Goal: Transaction & Acquisition: Book appointment/travel/reservation

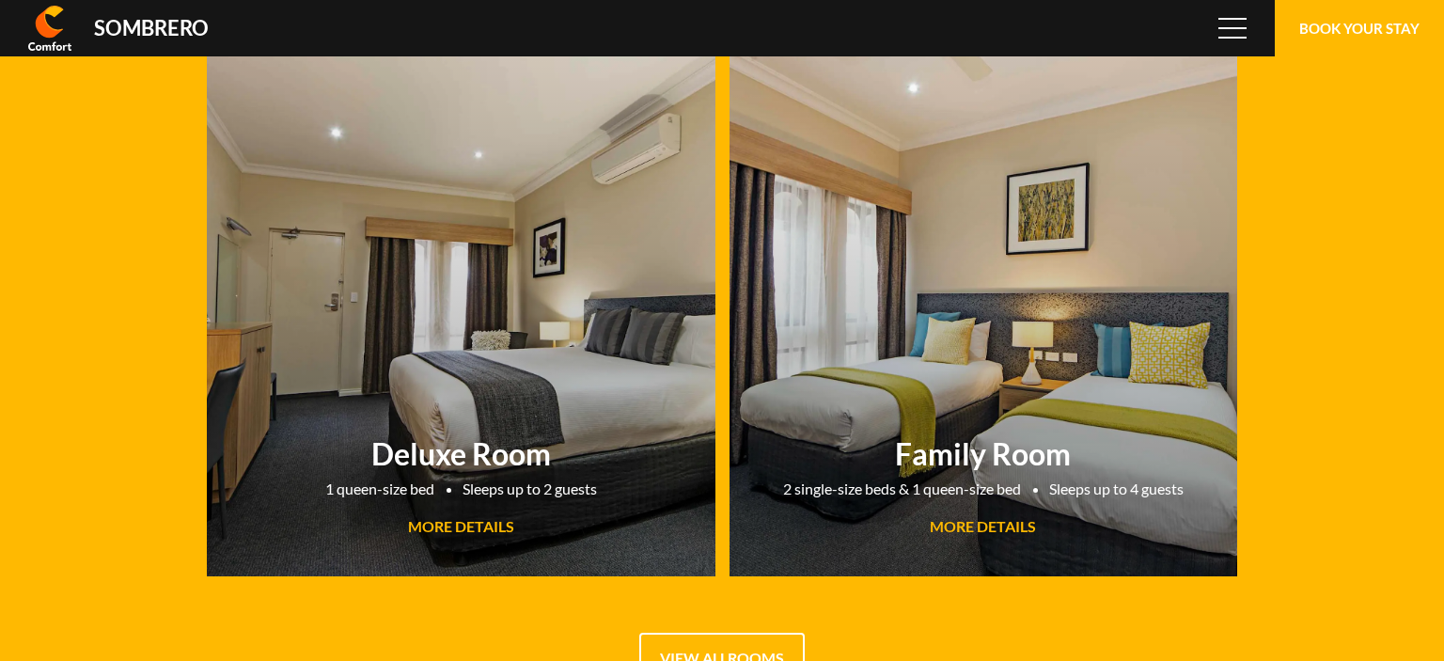
scroll to position [125235, 0]
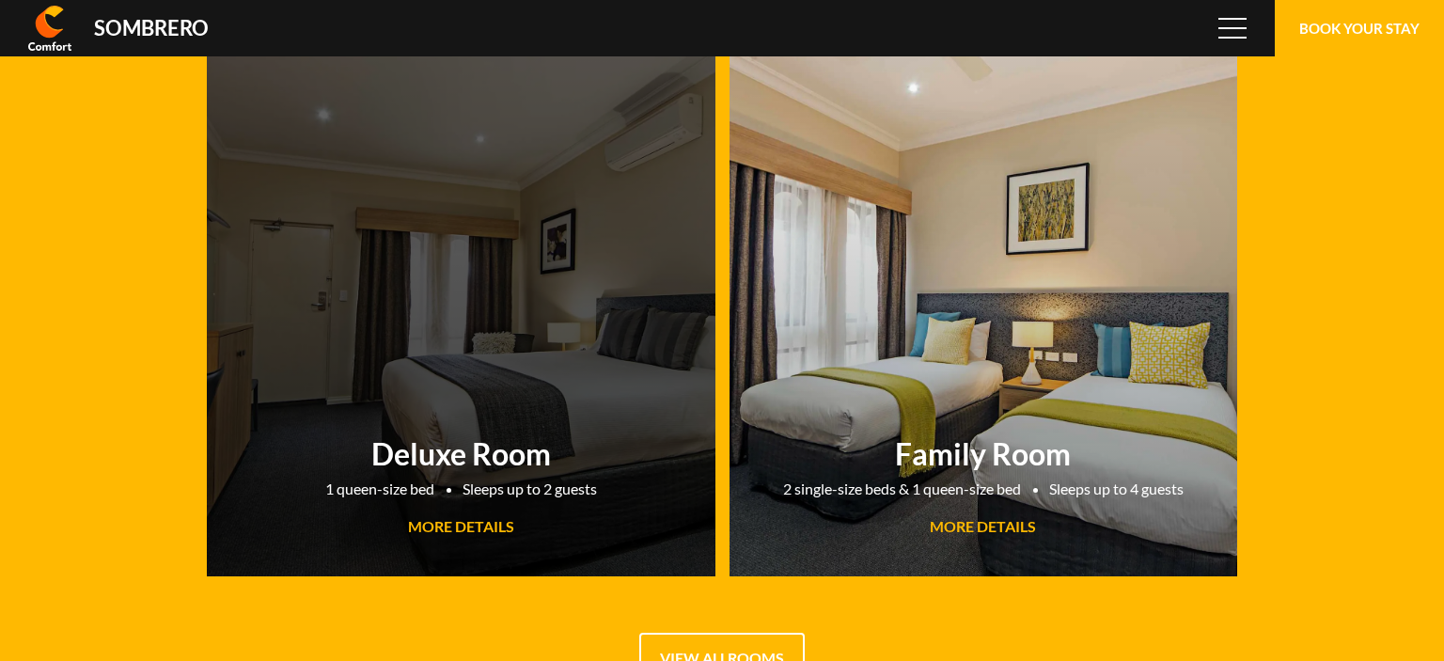
click at [457, 531] on span "MORE DETAILS" at bounding box center [461, 526] width 106 height 18
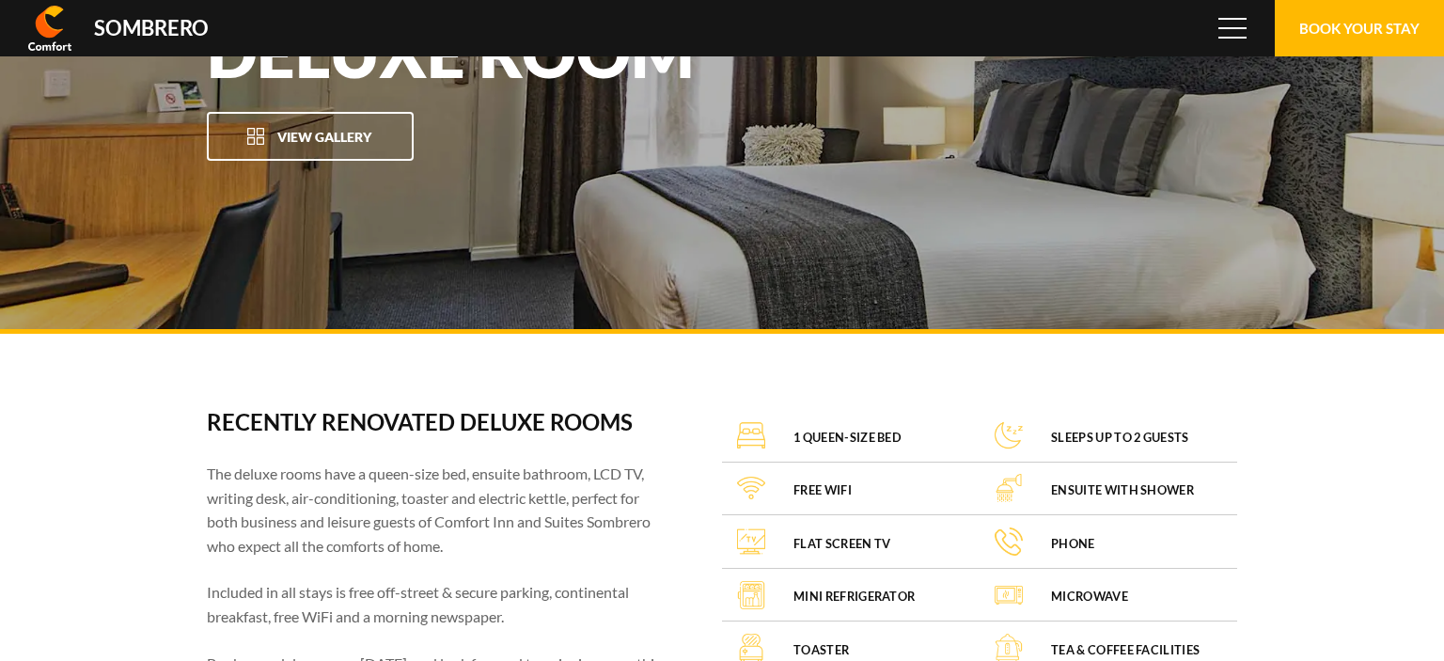
scroll to position [125235, 0]
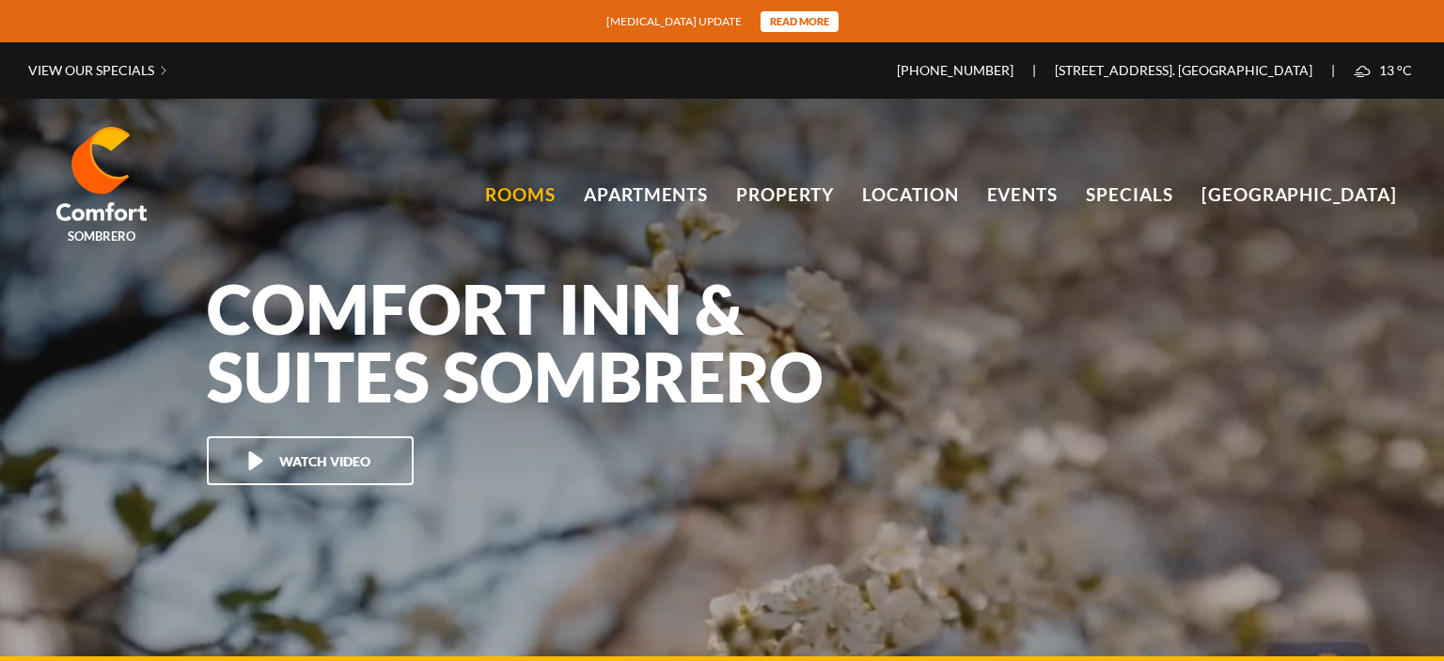
click at [551, 192] on link "Rooms" at bounding box center [520, 195] width 71 height 28
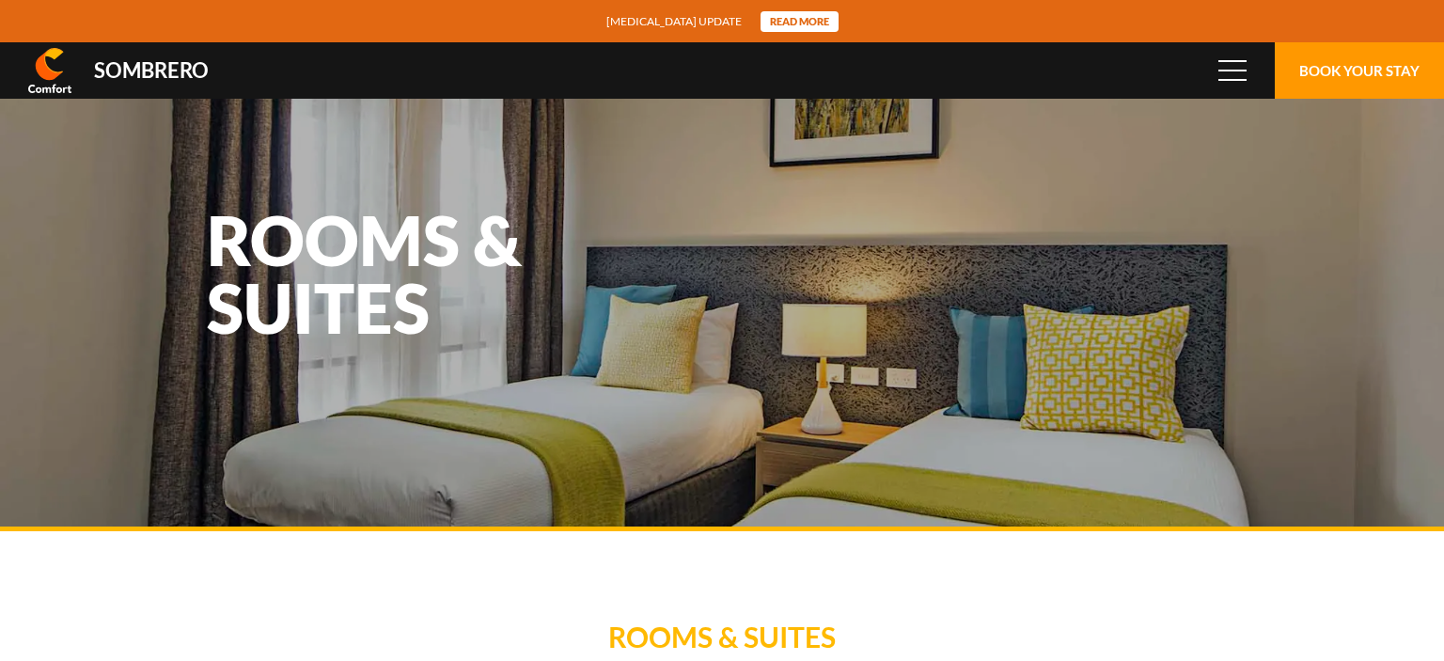
click at [1387, 69] on button "Book Your Stay" at bounding box center [1359, 70] width 169 height 56
click at [1224, 60] on button "Menu" at bounding box center [1232, 70] width 56 height 56
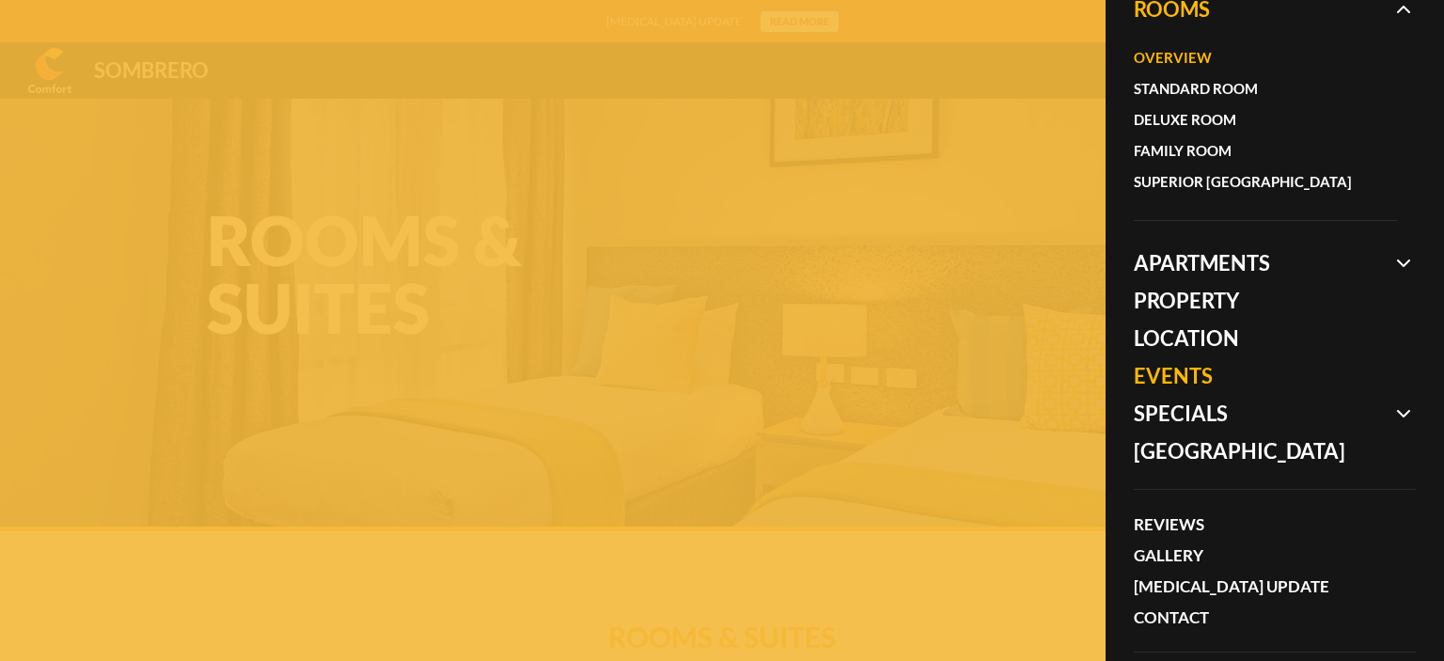
scroll to position [202, 0]
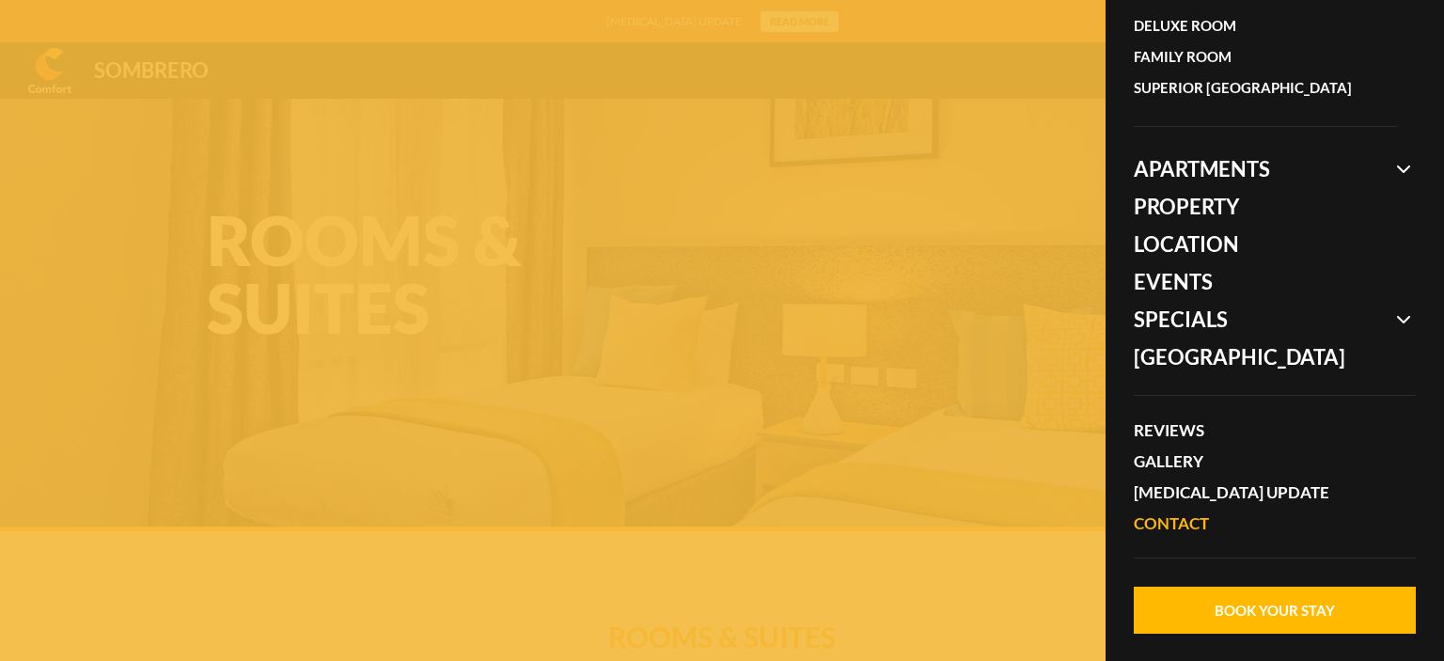
click at [1172, 517] on link "Contact" at bounding box center [1265, 523] width 263 height 31
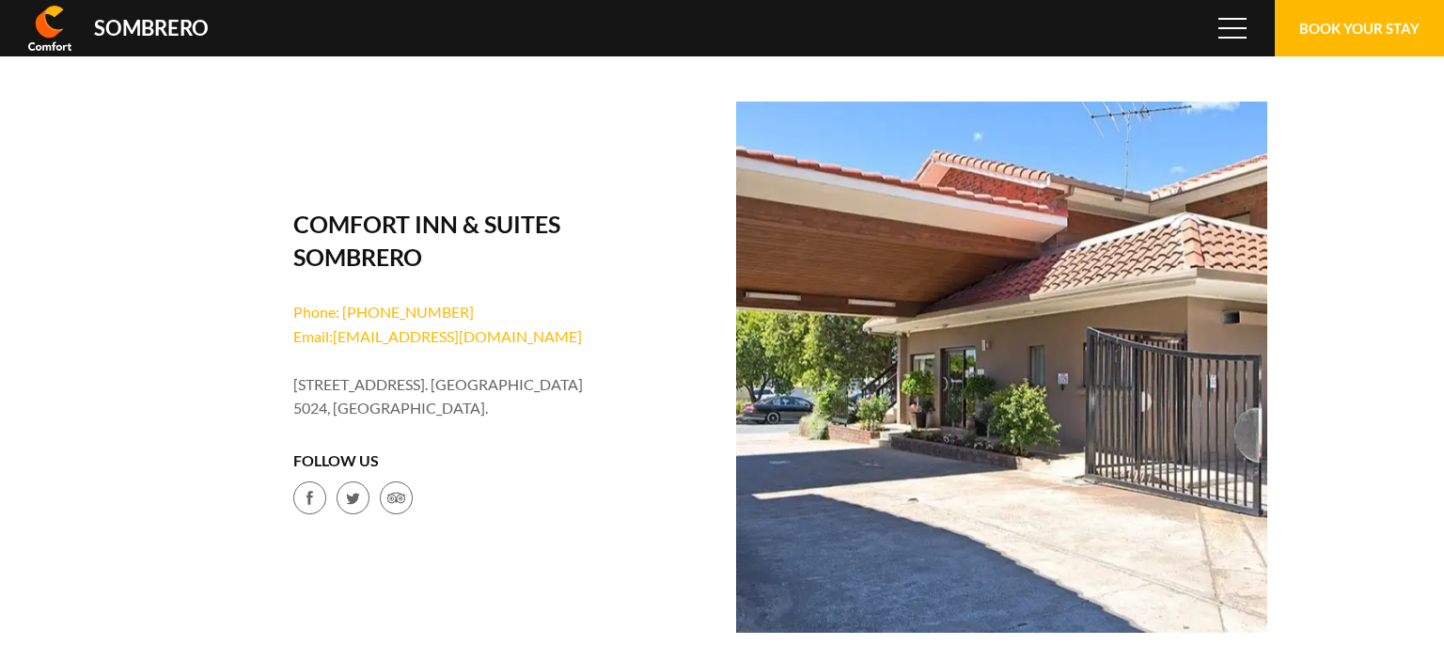
scroll to position [125235, 0]
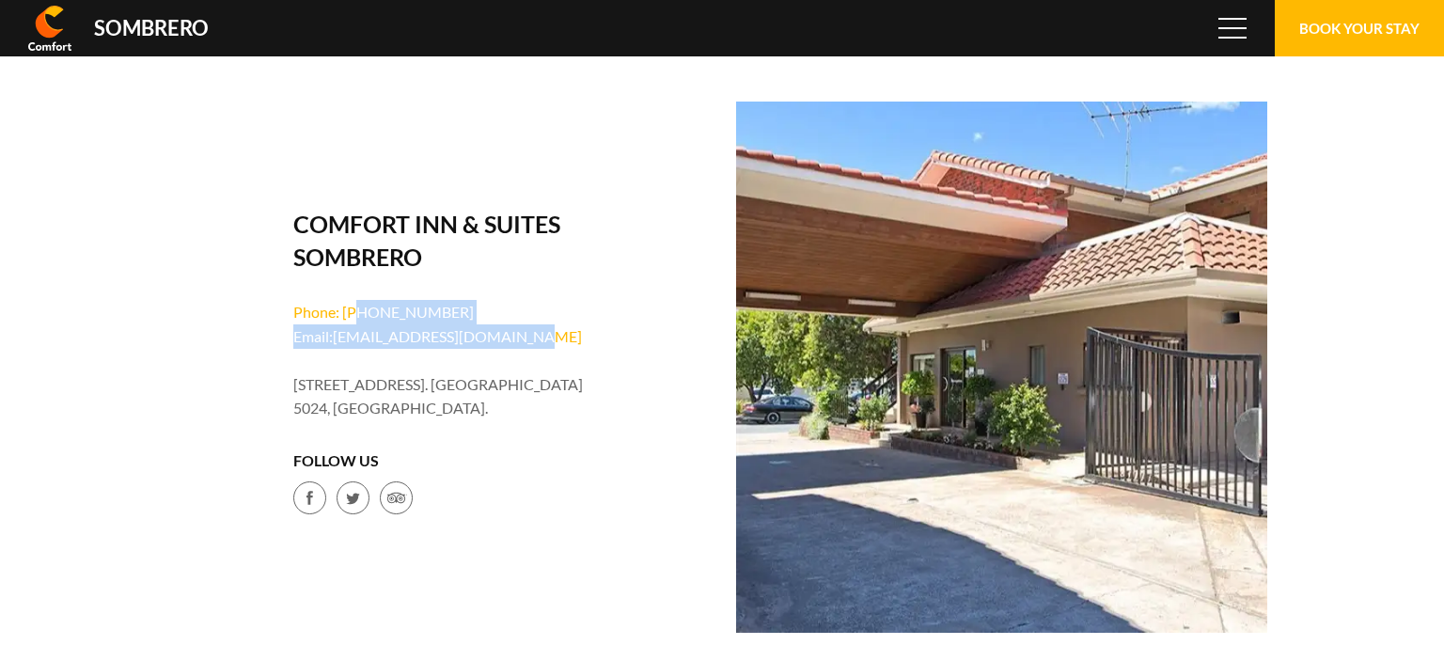
drag, startPoint x: 355, startPoint y: 322, endPoint x: 673, endPoint y: 344, distance: 318.6
click at [673, 344] on div "Comfort Inn & Suites Sombrero Phone: (08) 8269 3655 Email: reception@sombrero.c…" at bounding box center [442, 367] width 531 height 356
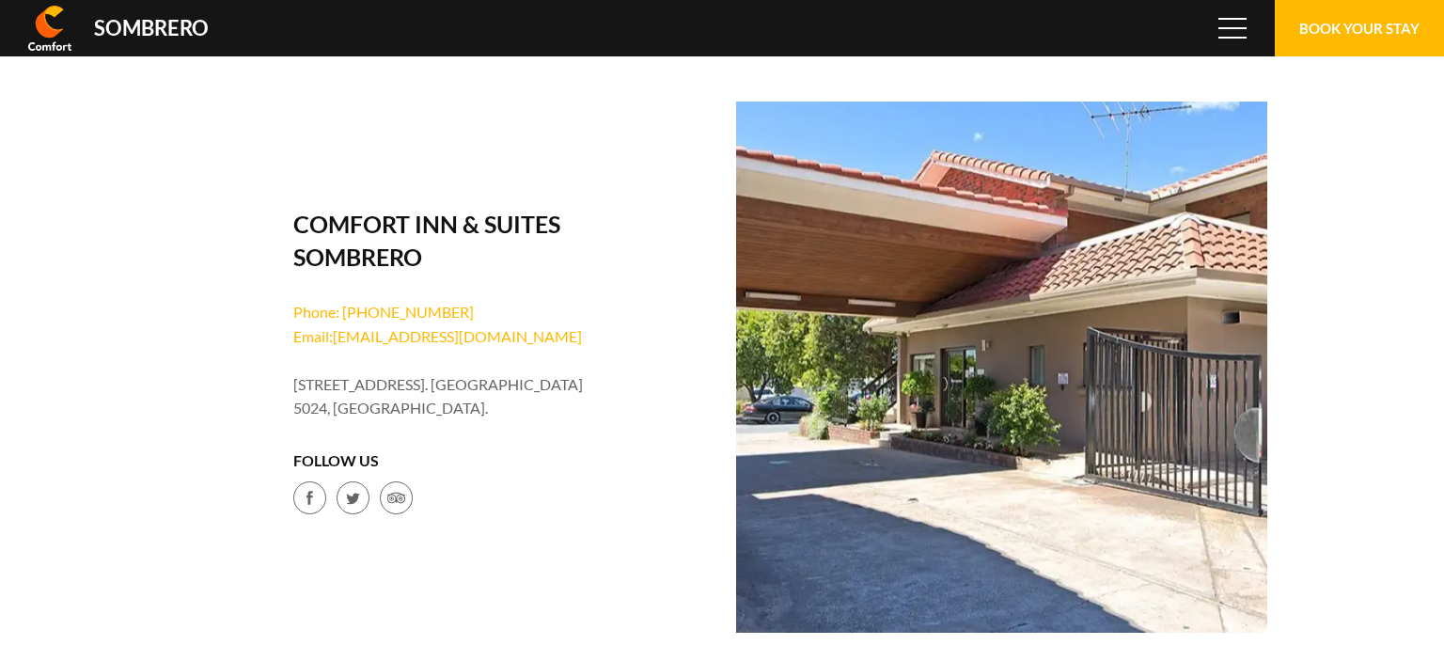
click at [673, 344] on div "Comfort Inn & Suites Sombrero Phone: (08) 8269 3655 Email: reception@sombrero.c…" at bounding box center [442, 367] width 531 height 356
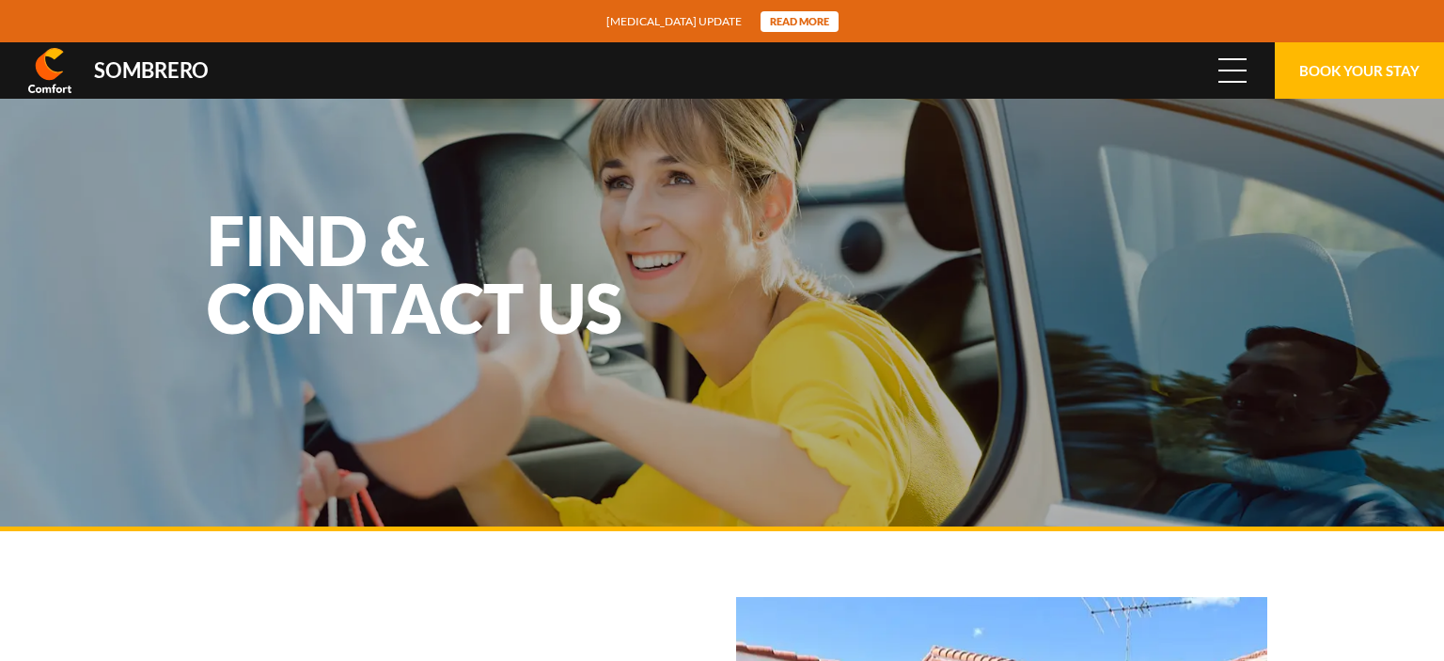
click at [1238, 77] on span "Menu" at bounding box center [1232, 70] width 28 height 21
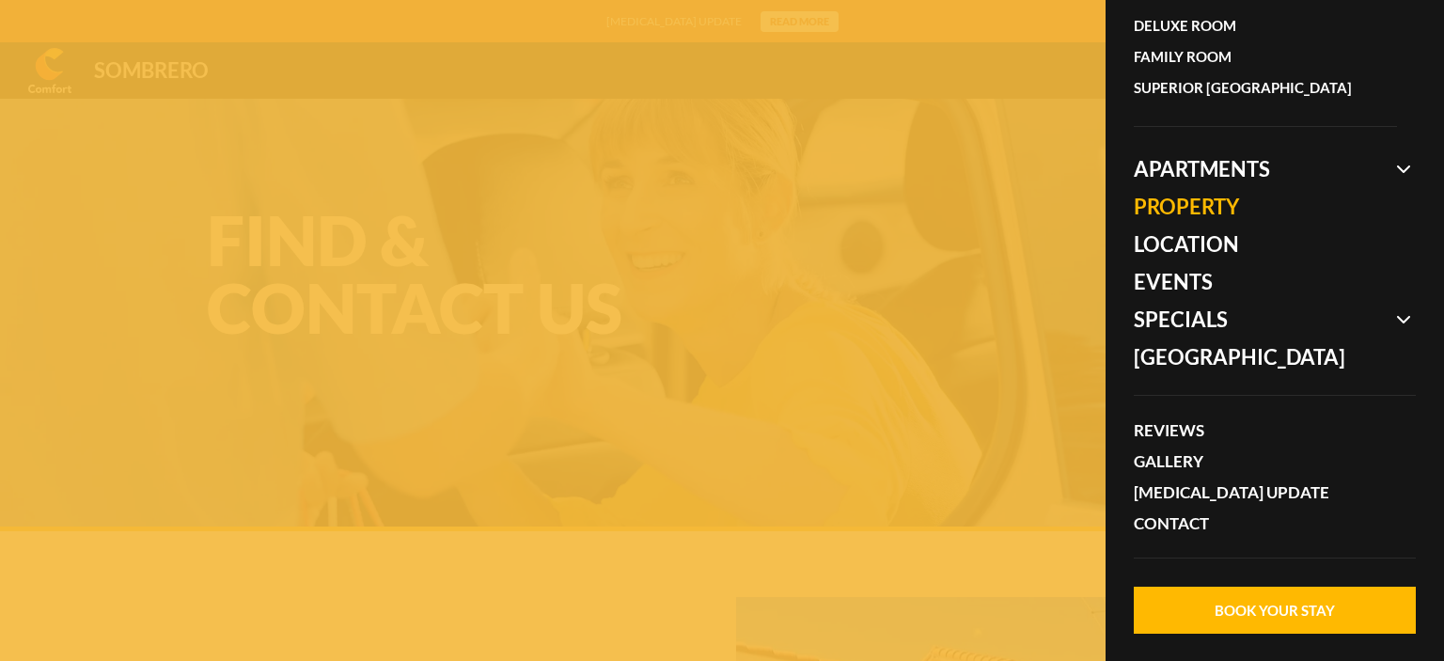
click at [1192, 209] on link "Property" at bounding box center [1265, 207] width 263 height 38
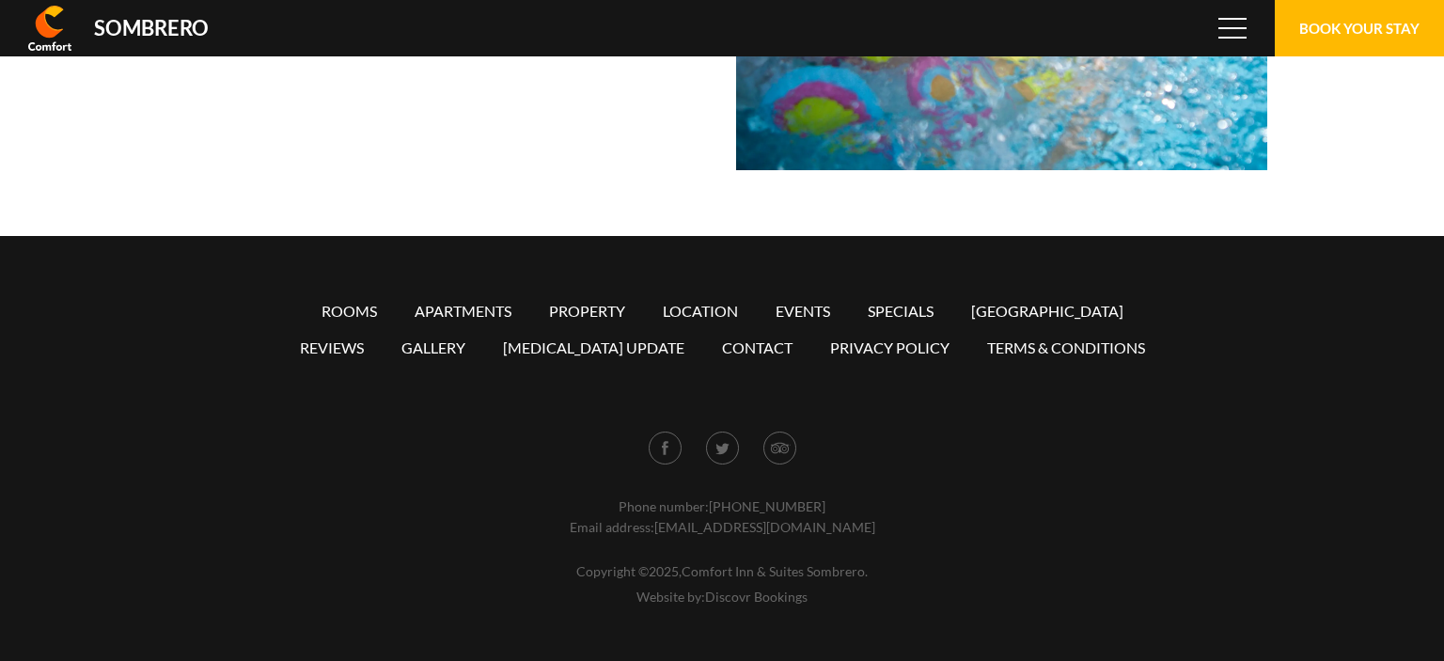
scroll to position [125235, 0]
click at [459, 340] on link "Gallery" at bounding box center [433, 347] width 64 height 18
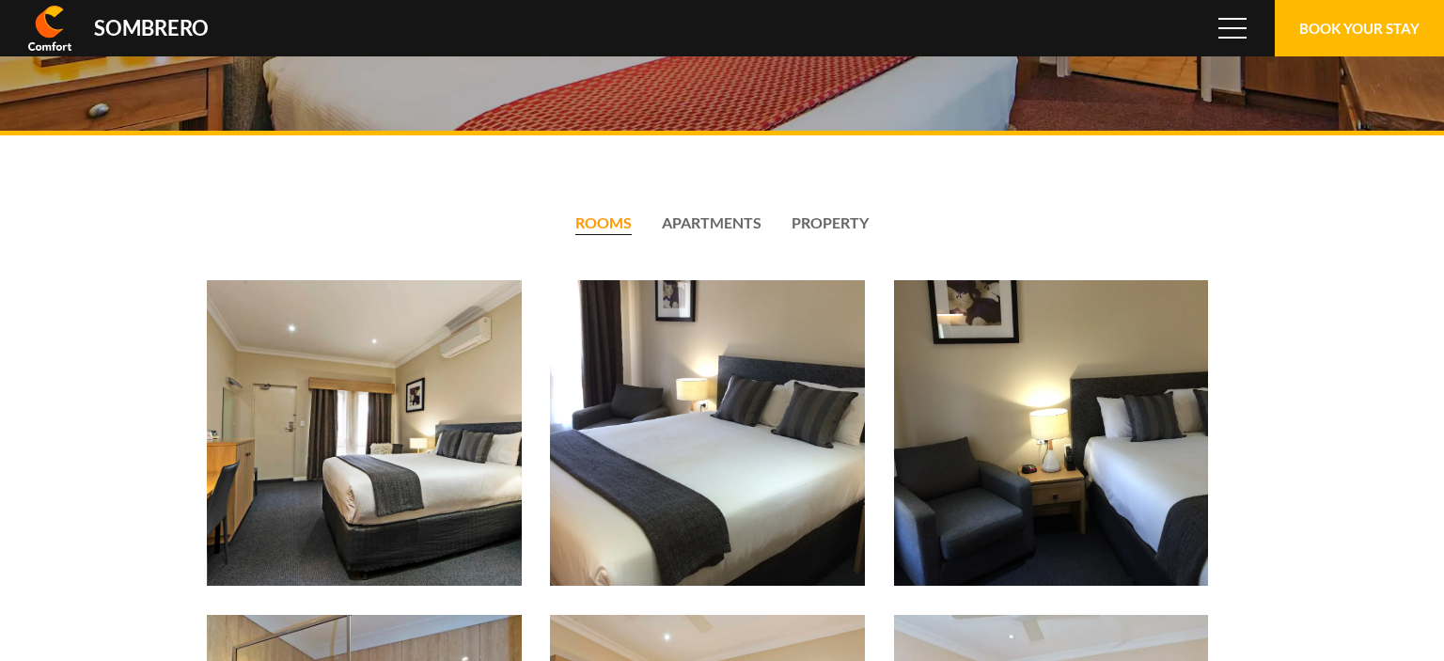
scroll to position [125235, 0]
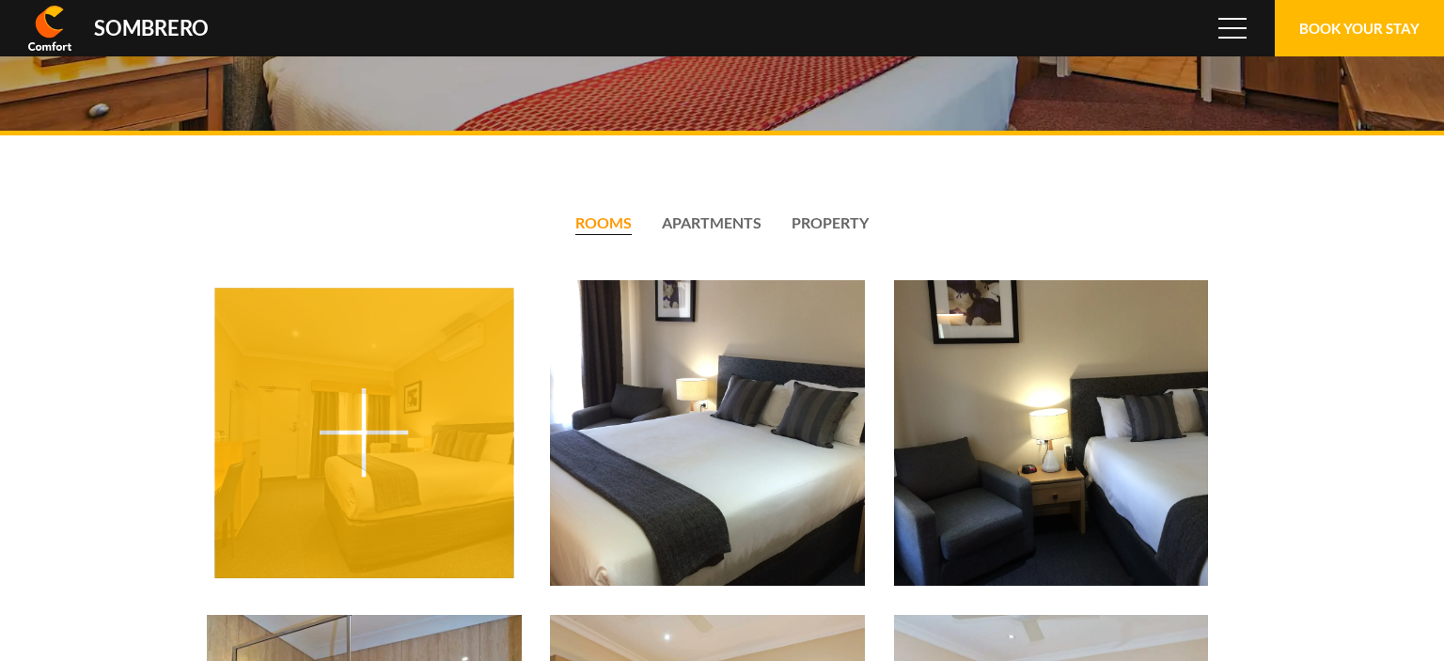
click at [385, 405] on div at bounding box center [363, 433] width 299 height 290
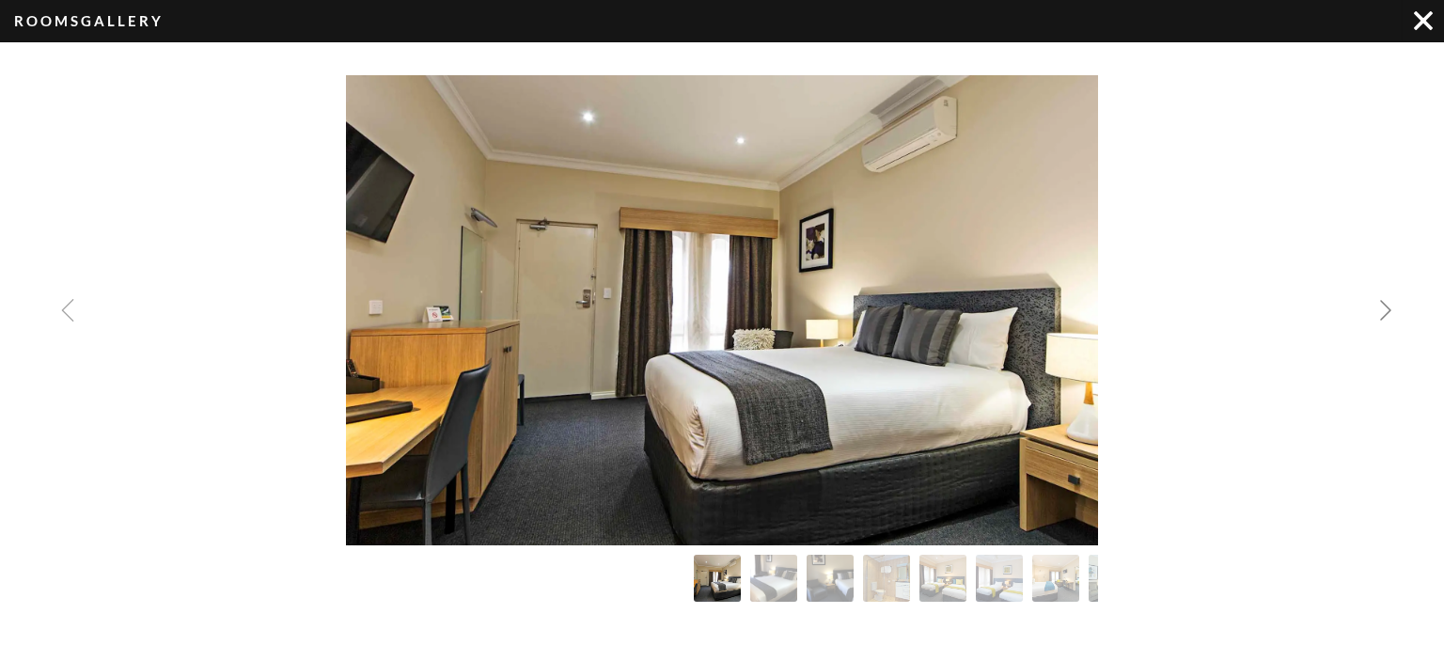
click at [1384, 309] on img "Next slide" at bounding box center [1385, 310] width 23 height 23
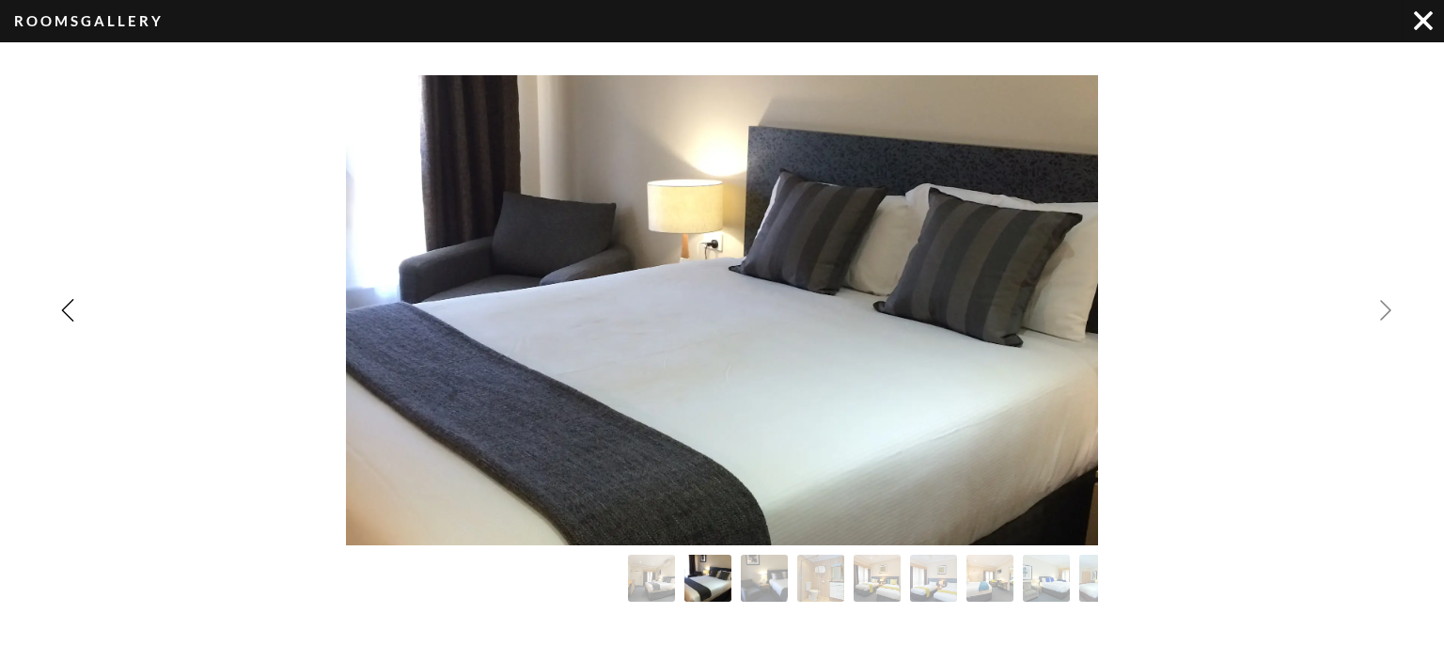
click at [1384, 308] on img "Next slide" at bounding box center [1385, 310] width 23 height 23
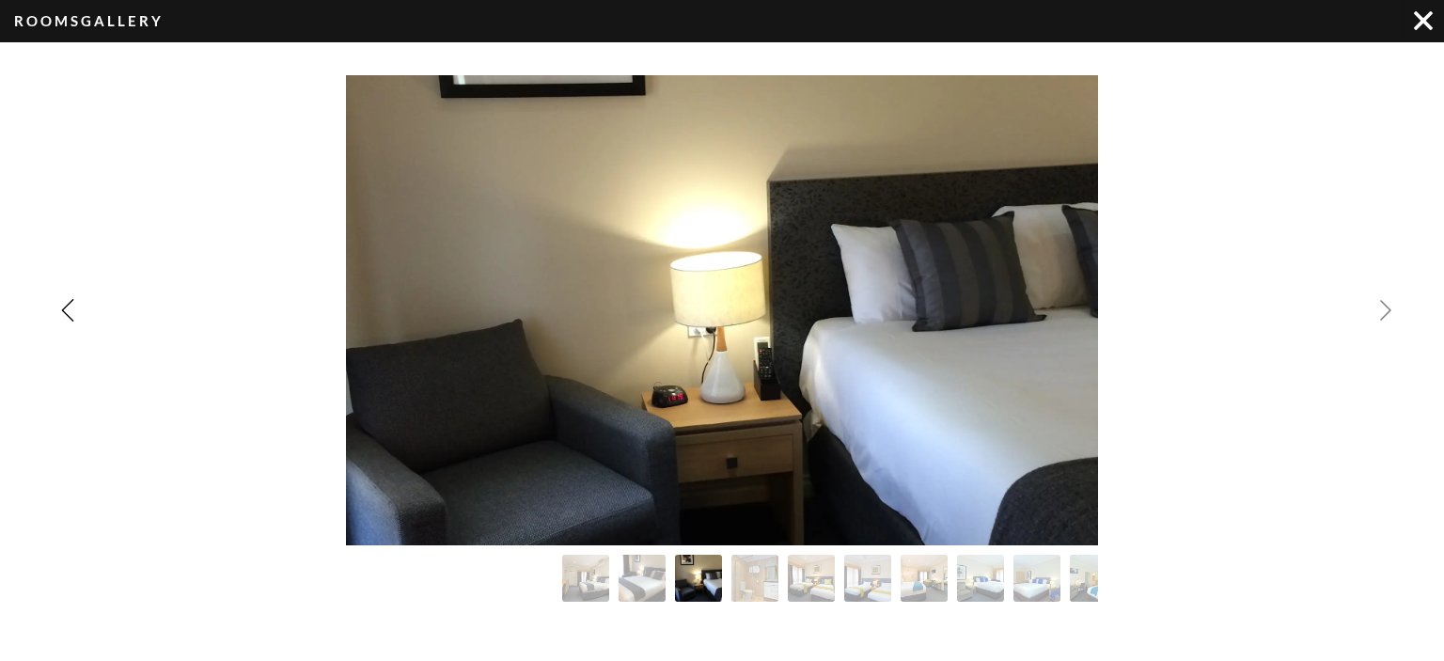
click at [1384, 308] on img "Next slide" at bounding box center [1385, 310] width 23 height 23
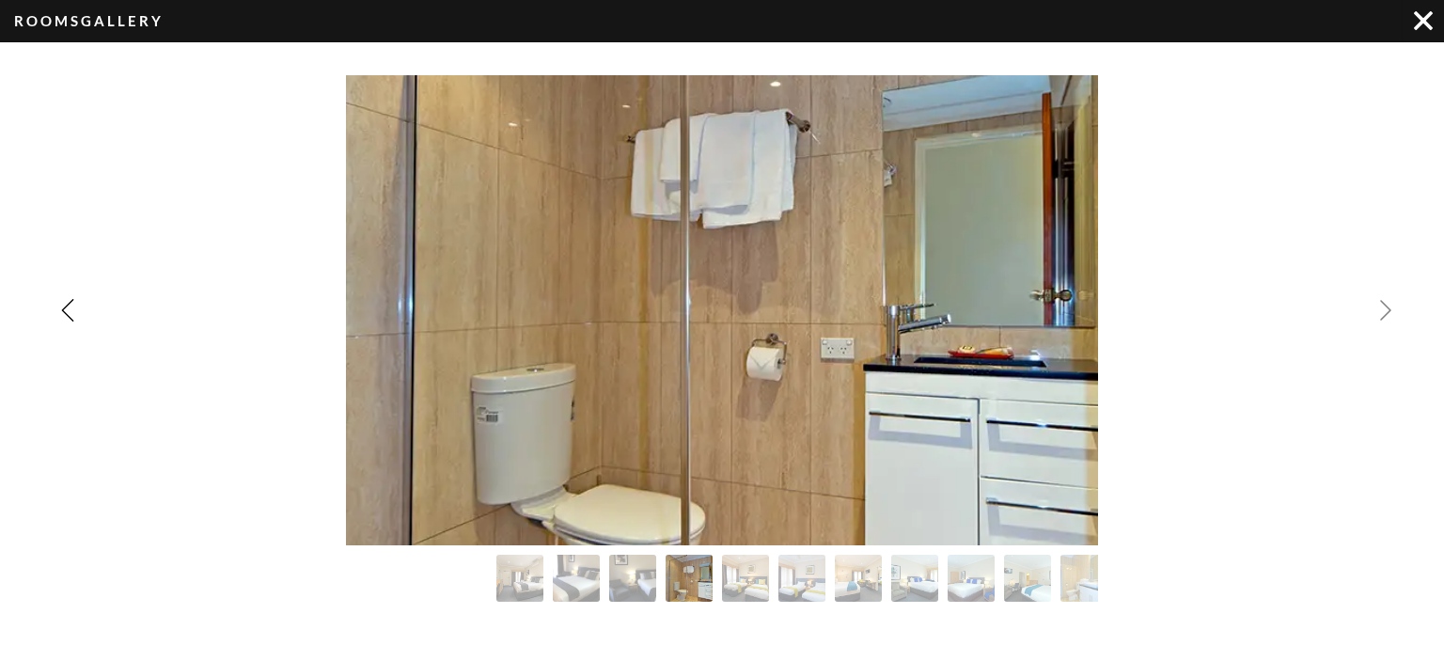
click at [1384, 308] on img "Next slide" at bounding box center [1385, 310] width 23 height 23
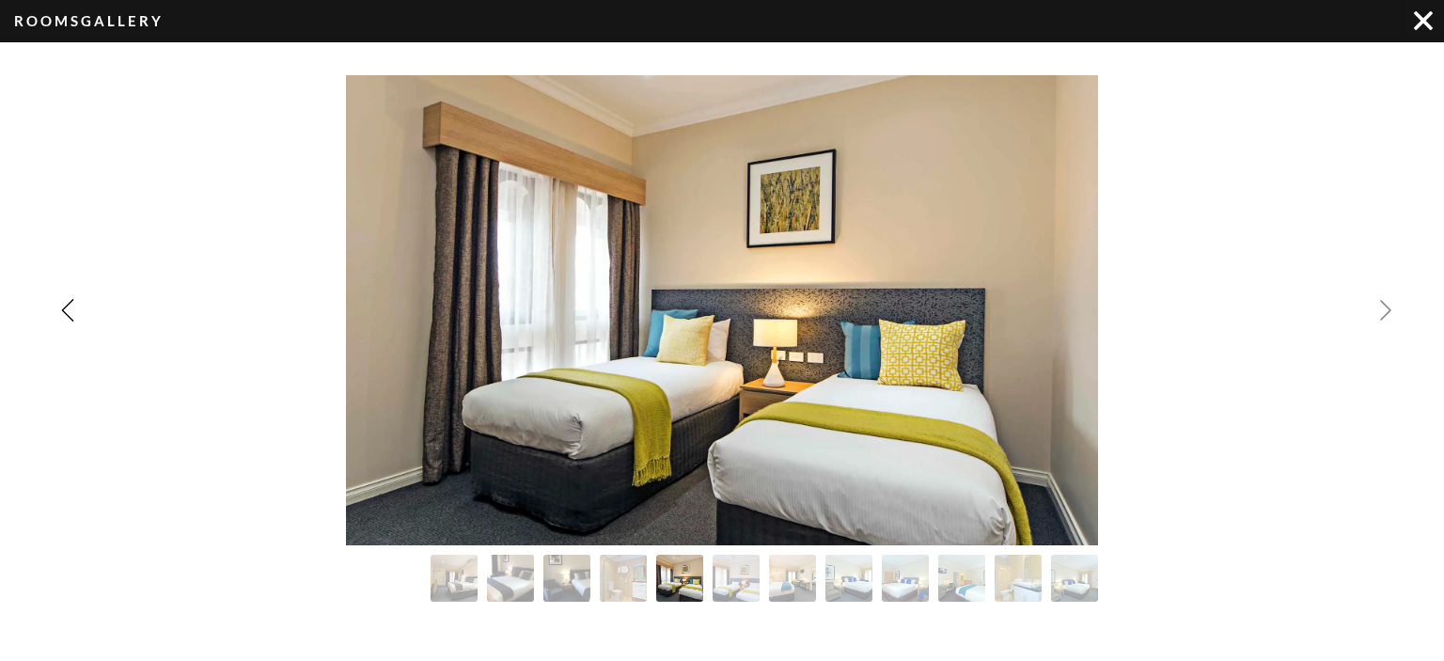
click at [1384, 308] on img "Next slide" at bounding box center [1385, 310] width 23 height 23
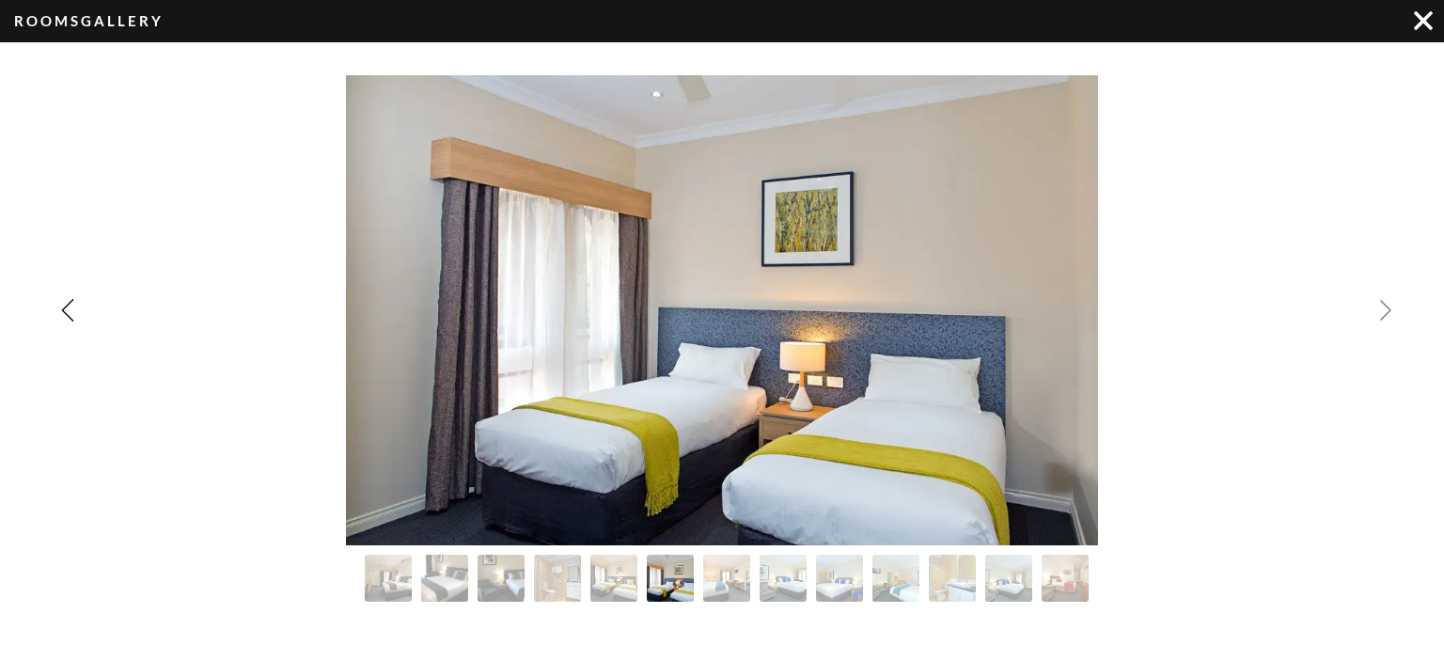
click at [1384, 307] on img "Next slide" at bounding box center [1385, 310] width 23 height 23
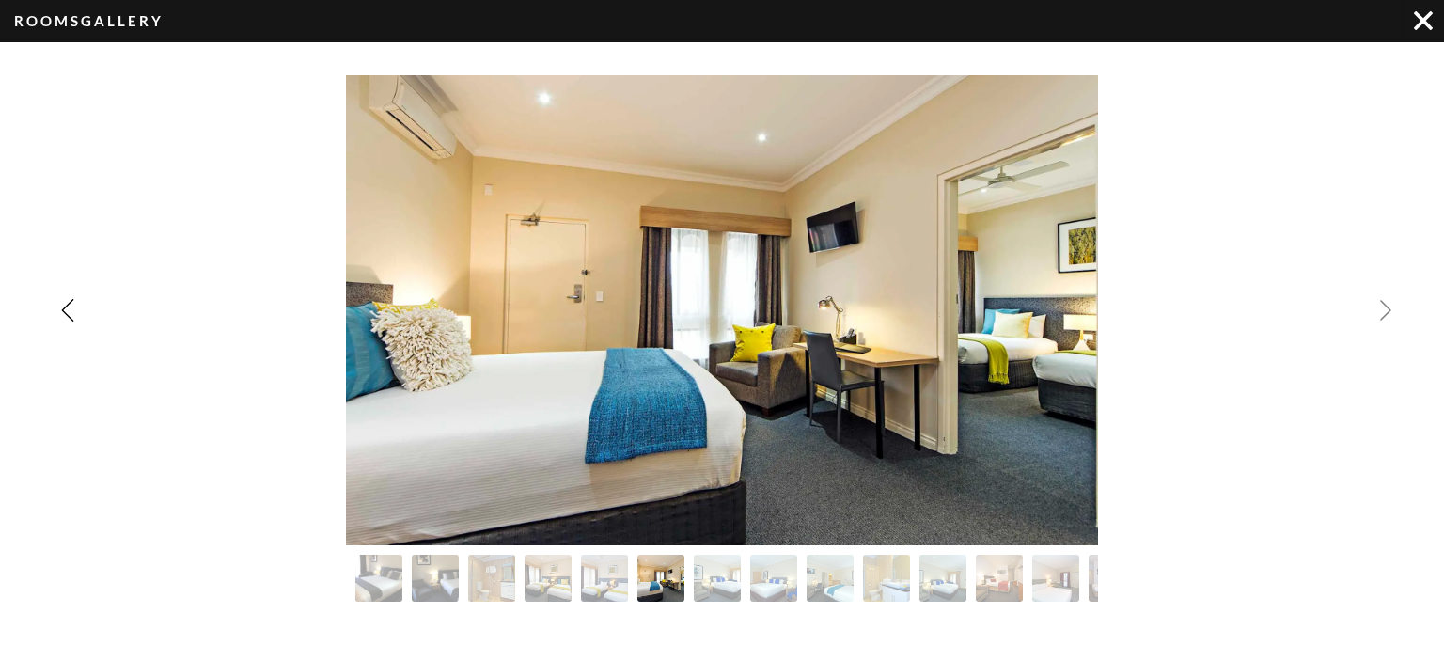
click at [1384, 307] on img "Next slide" at bounding box center [1385, 310] width 23 height 23
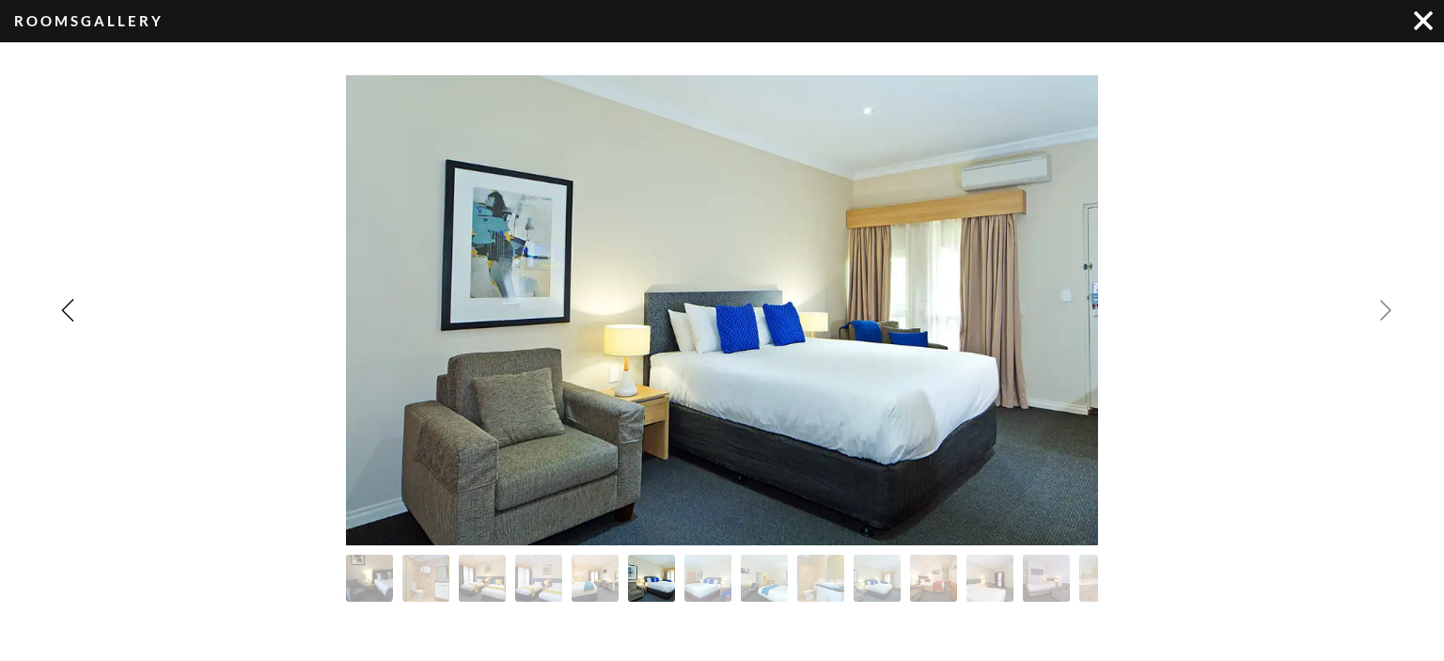
click at [1384, 307] on img "Next slide" at bounding box center [1385, 310] width 23 height 23
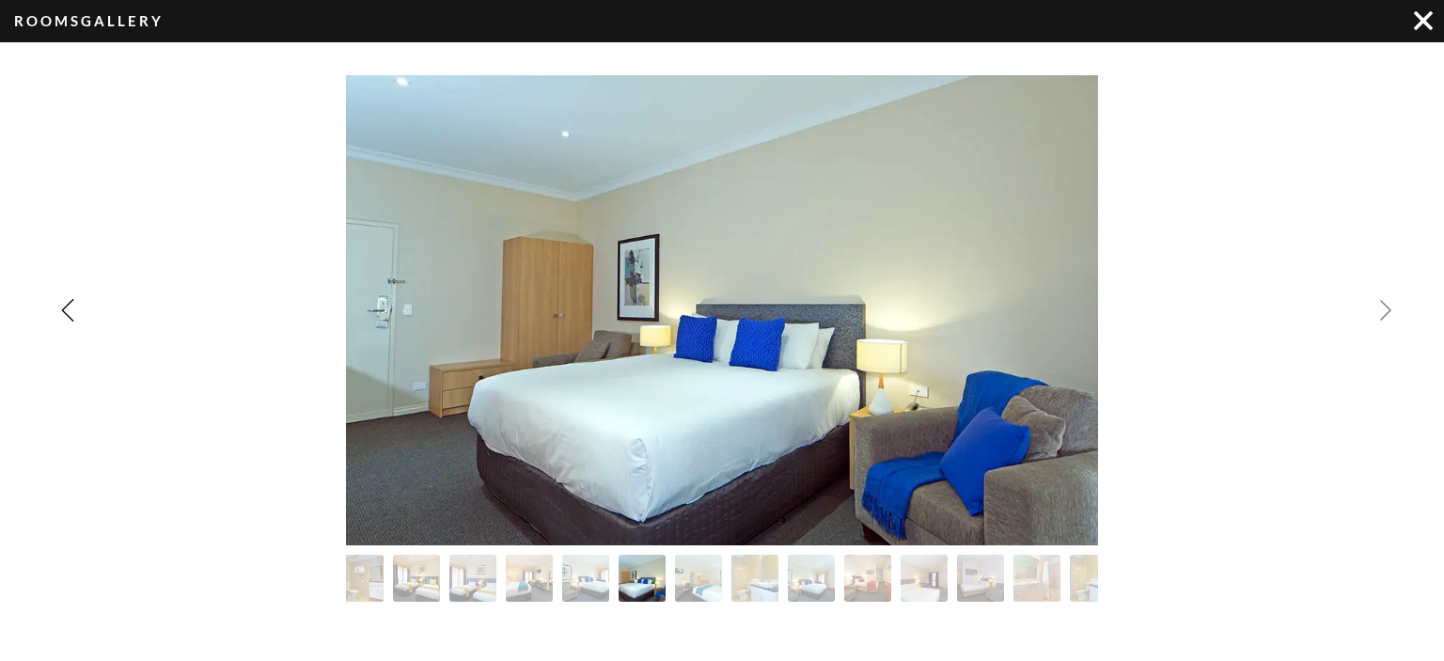
click at [1384, 307] on img "Next slide" at bounding box center [1385, 310] width 23 height 23
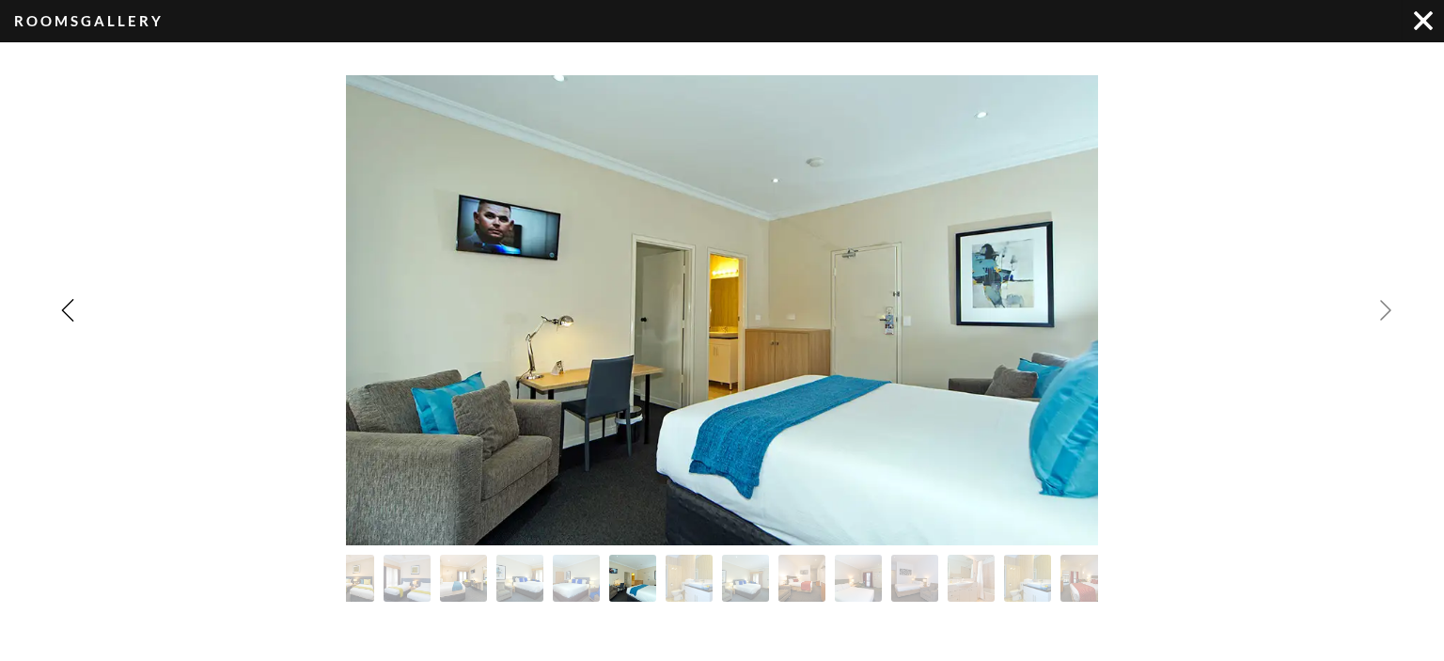
click at [1384, 307] on img "Next slide" at bounding box center [1385, 310] width 23 height 23
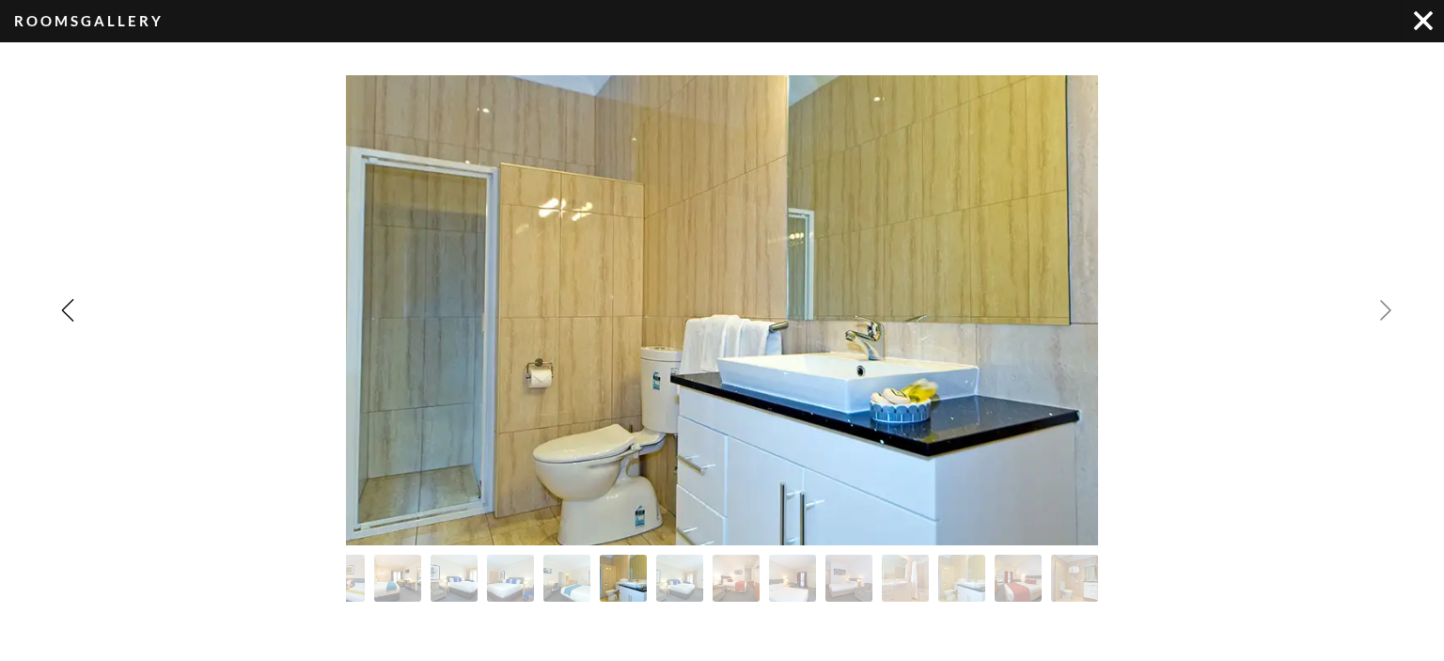
click at [1384, 307] on img "Next slide" at bounding box center [1385, 310] width 23 height 23
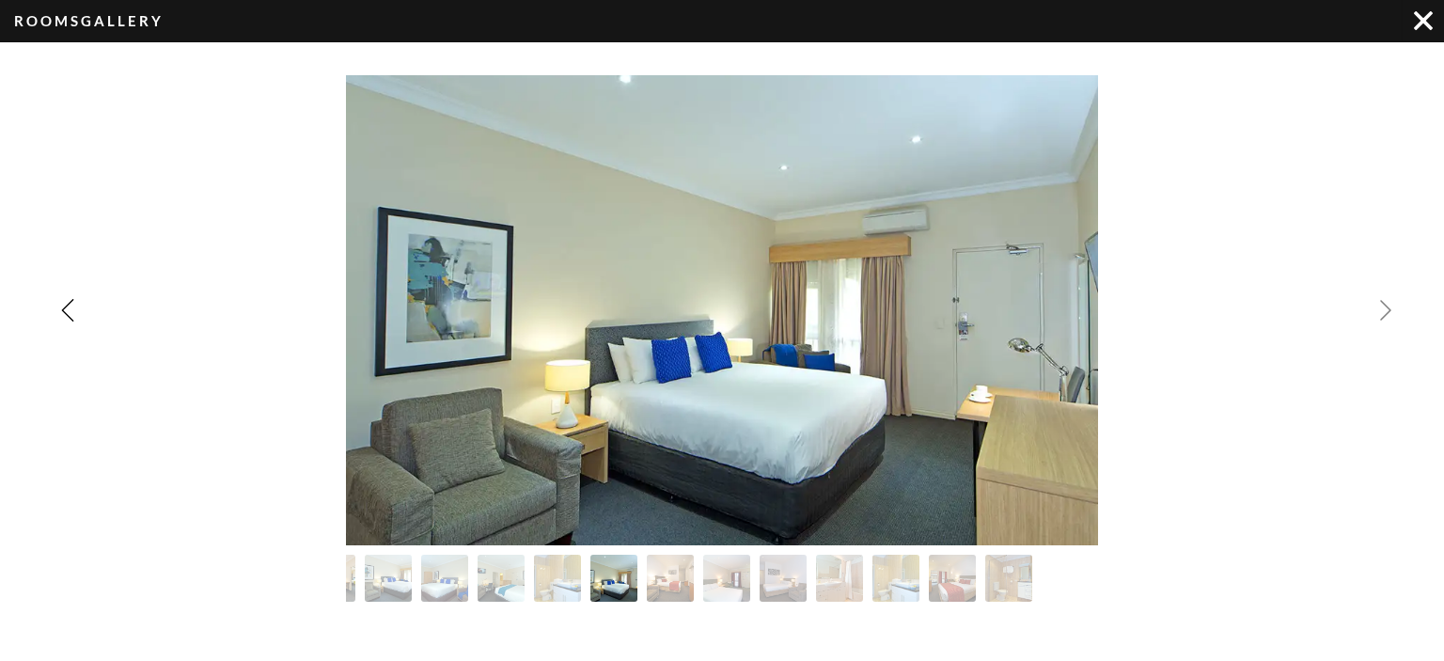
click at [1384, 306] on img "Next slide" at bounding box center [1385, 310] width 23 height 23
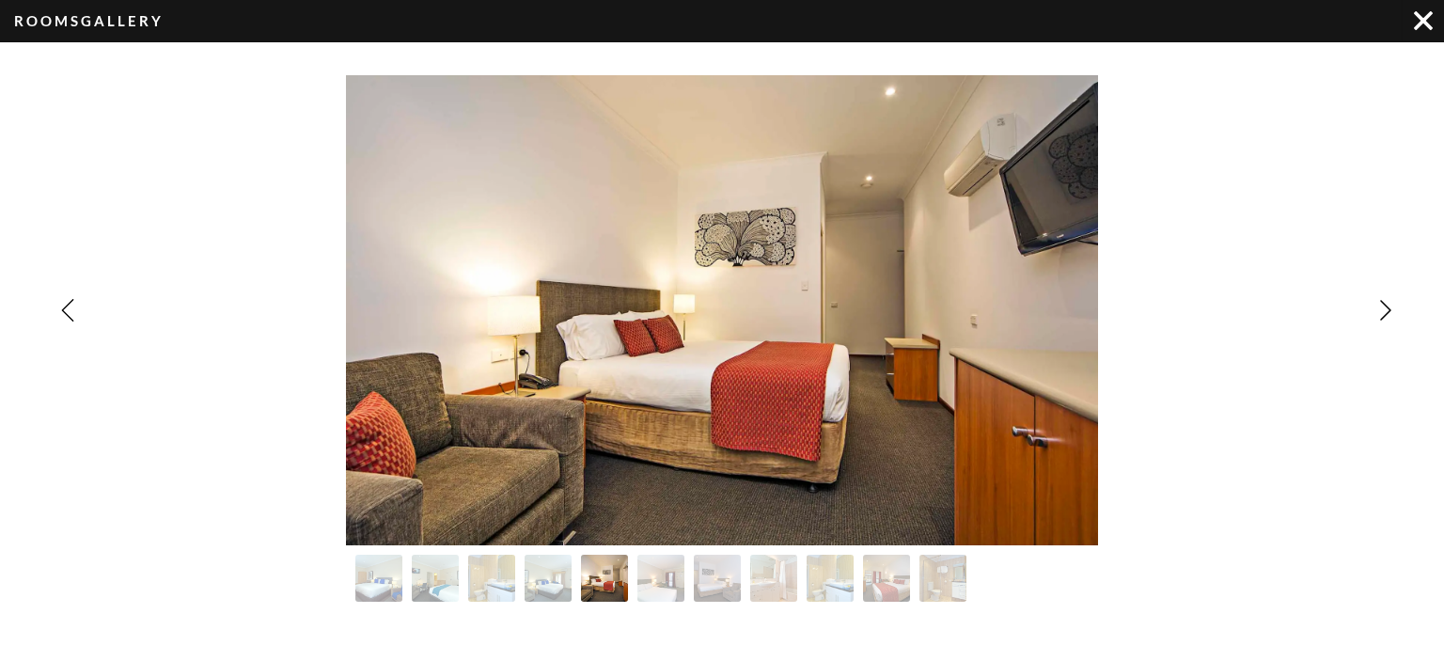
click at [1420, 24] on img "Image Gallery" at bounding box center [1423, 20] width 19 height 19
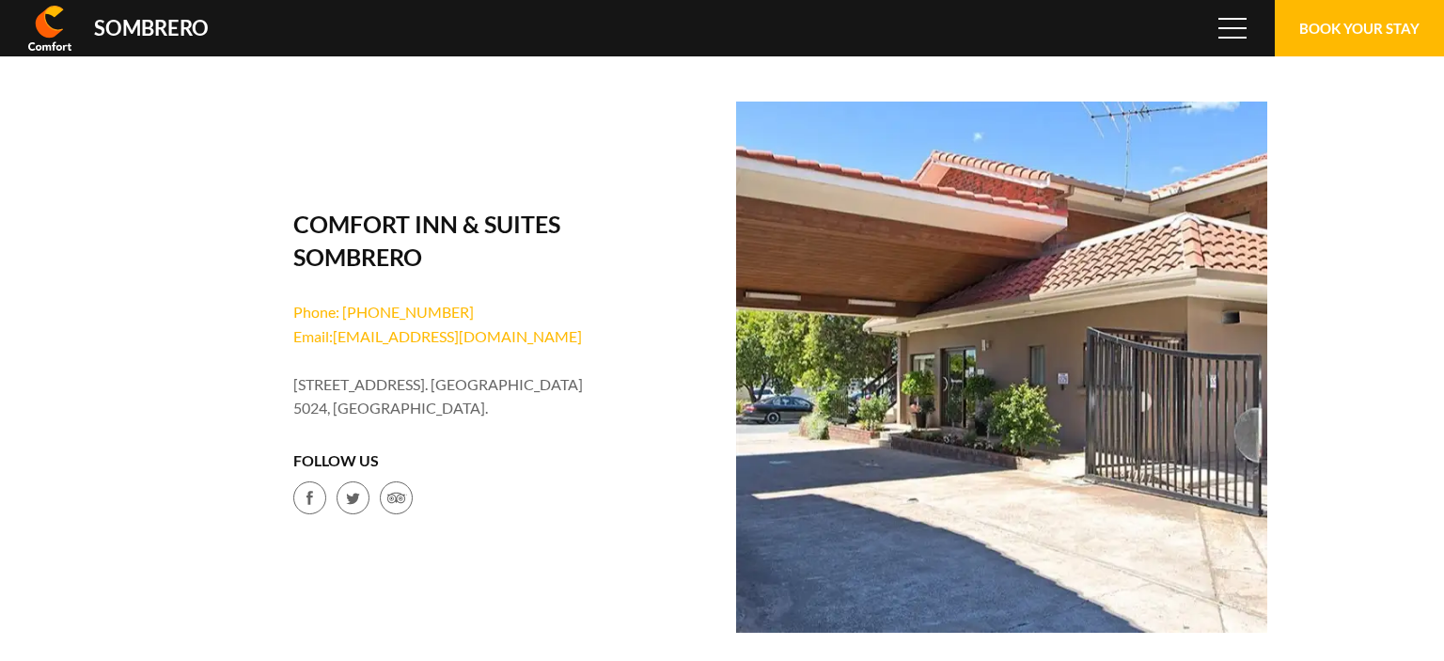
click at [831, 336] on img at bounding box center [1001, 367] width 531 height 531
click at [1336, 17] on button "Book Your Stay" at bounding box center [1359, 28] width 169 height 56
click at [1239, 24] on span "Menu" at bounding box center [1232, 28] width 28 height 21
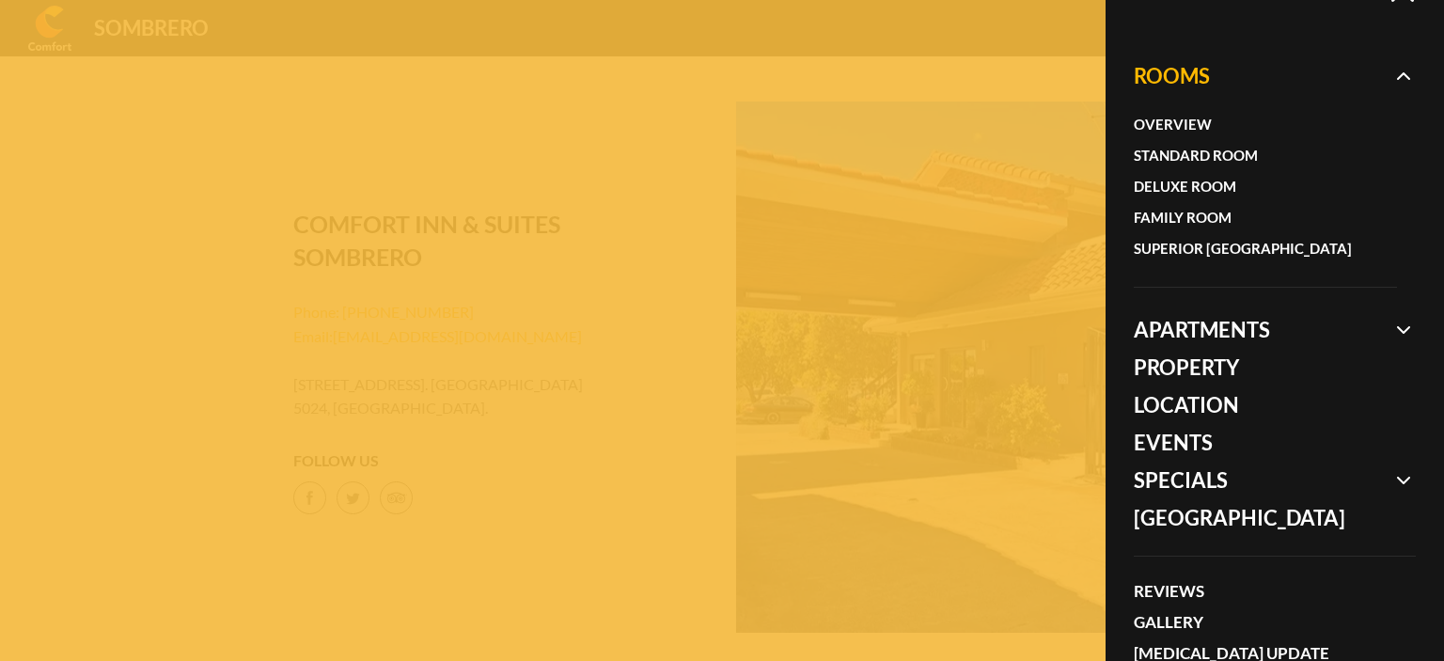
scroll to position [0, 0]
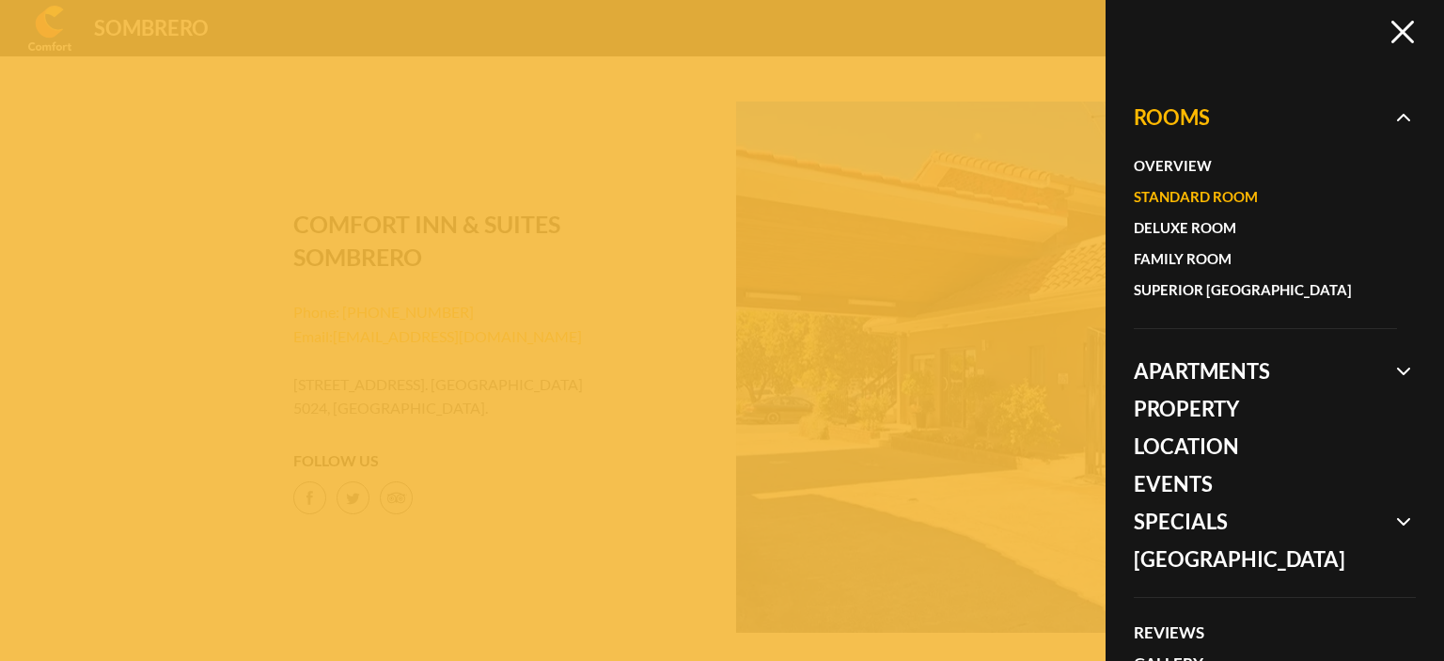
click at [1174, 189] on link "Standard Room" at bounding box center [1256, 196] width 244 height 31
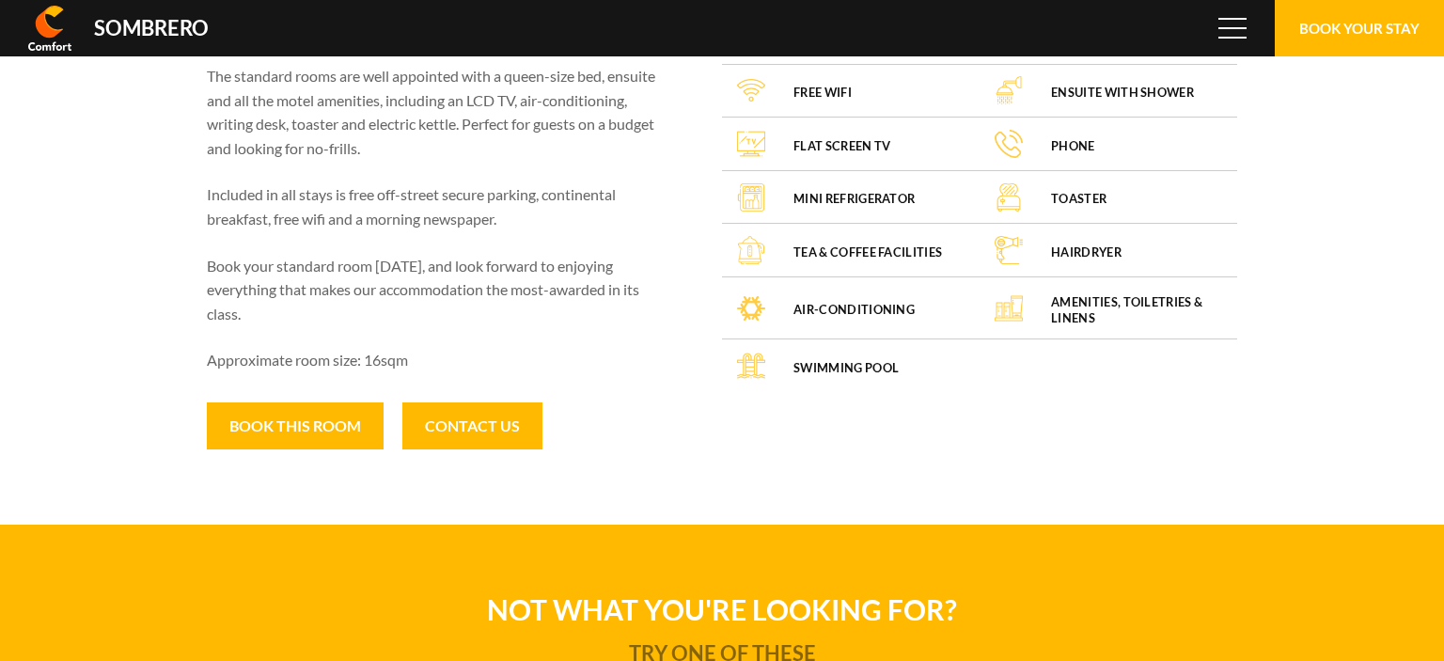
scroll to position [125235, 0]
click at [287, 416] on button "Book this room" at bounding box center [295, 425] width 177 height 47
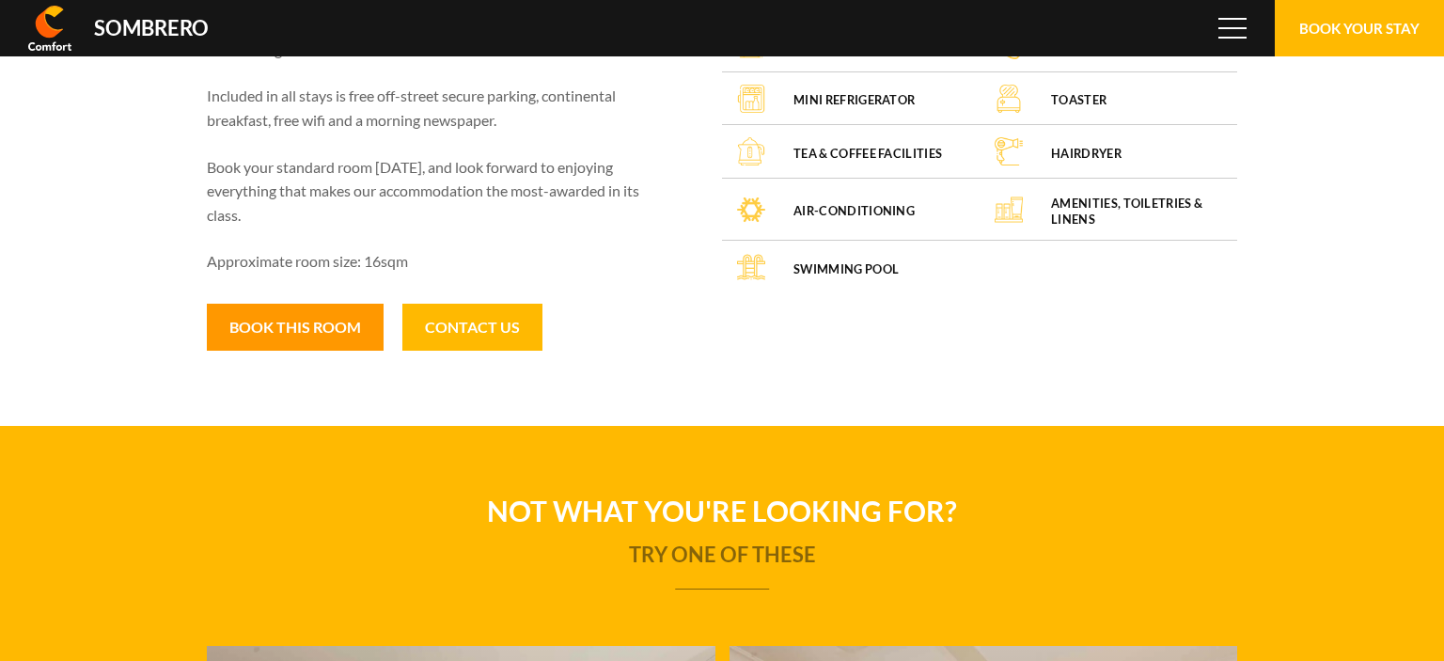
click at [313, 328] on button "Book this room" at bounding box center [295, 327] width 177 height 47
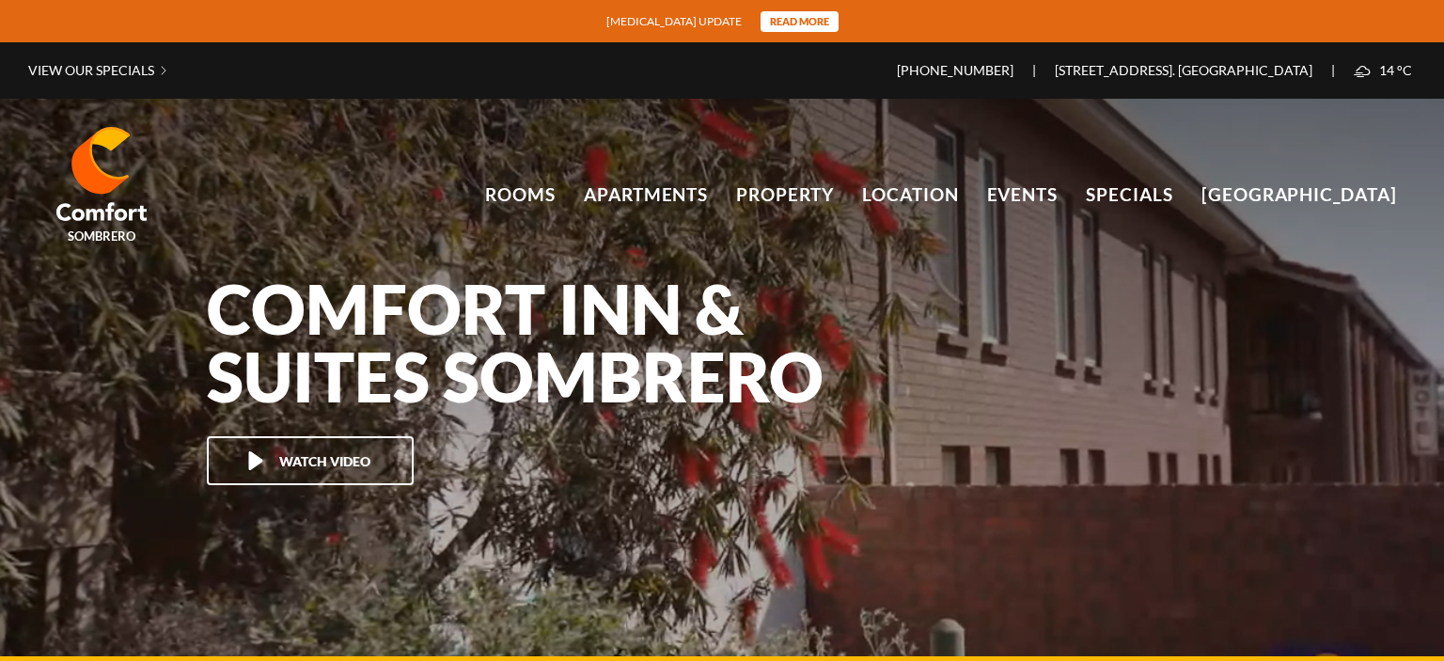
scroll to position [125235, 0]
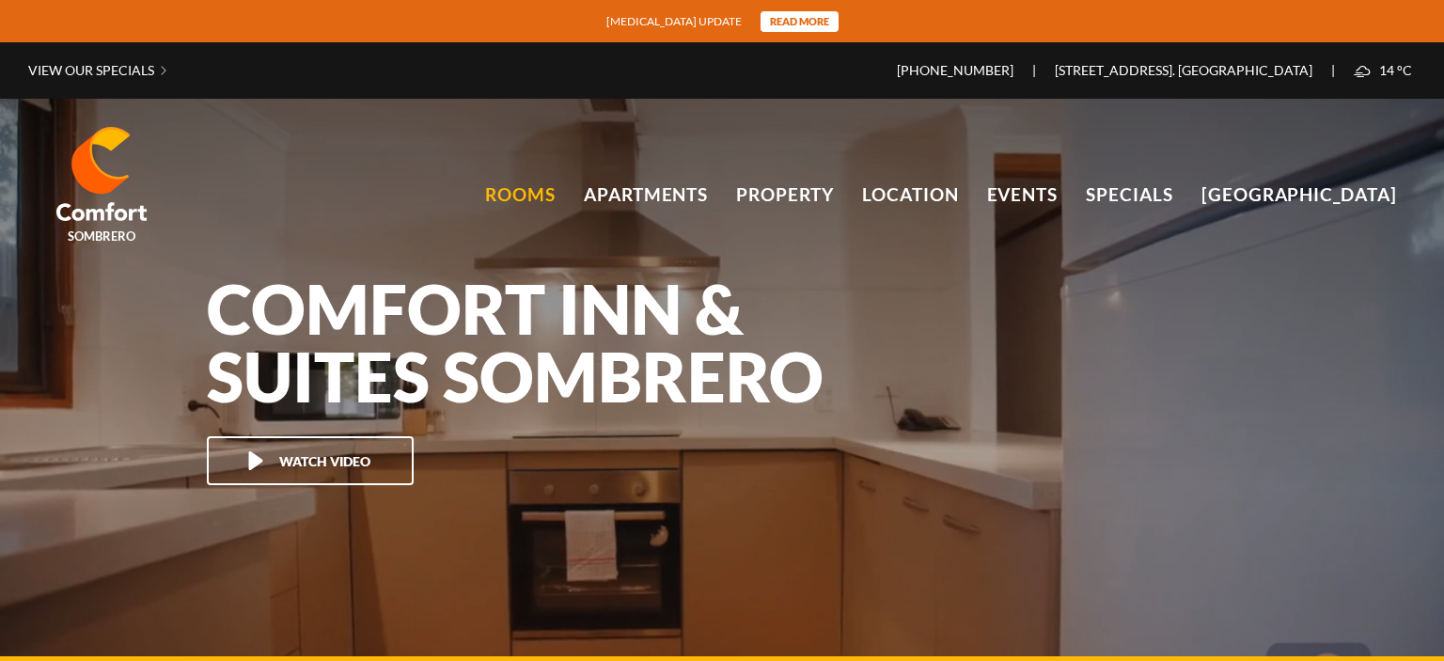
click at [543, 201] on link "Rooms" at bounding box center [520, 195] width 71 height 28
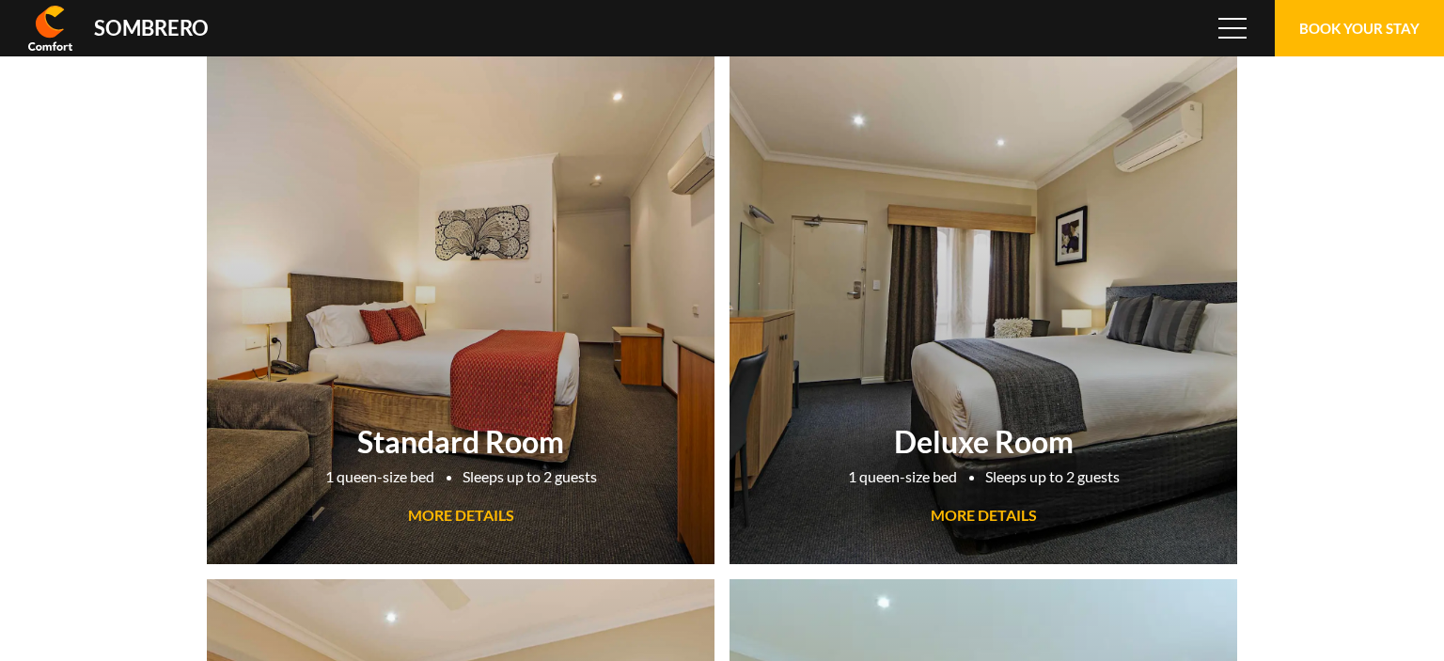
scroll to position [125235, 0]
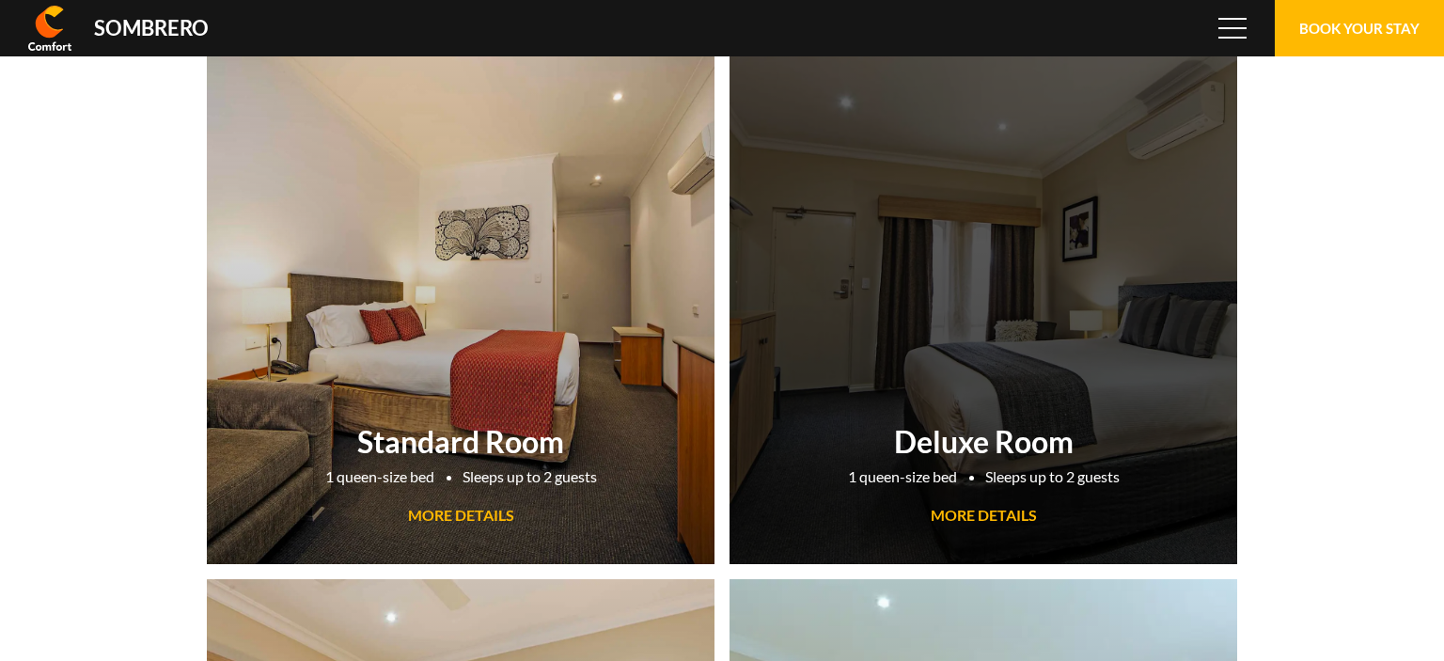
click at [974, 508] on span "MORE DETAILS" at bounding box center [984, 515] width 106 height 18
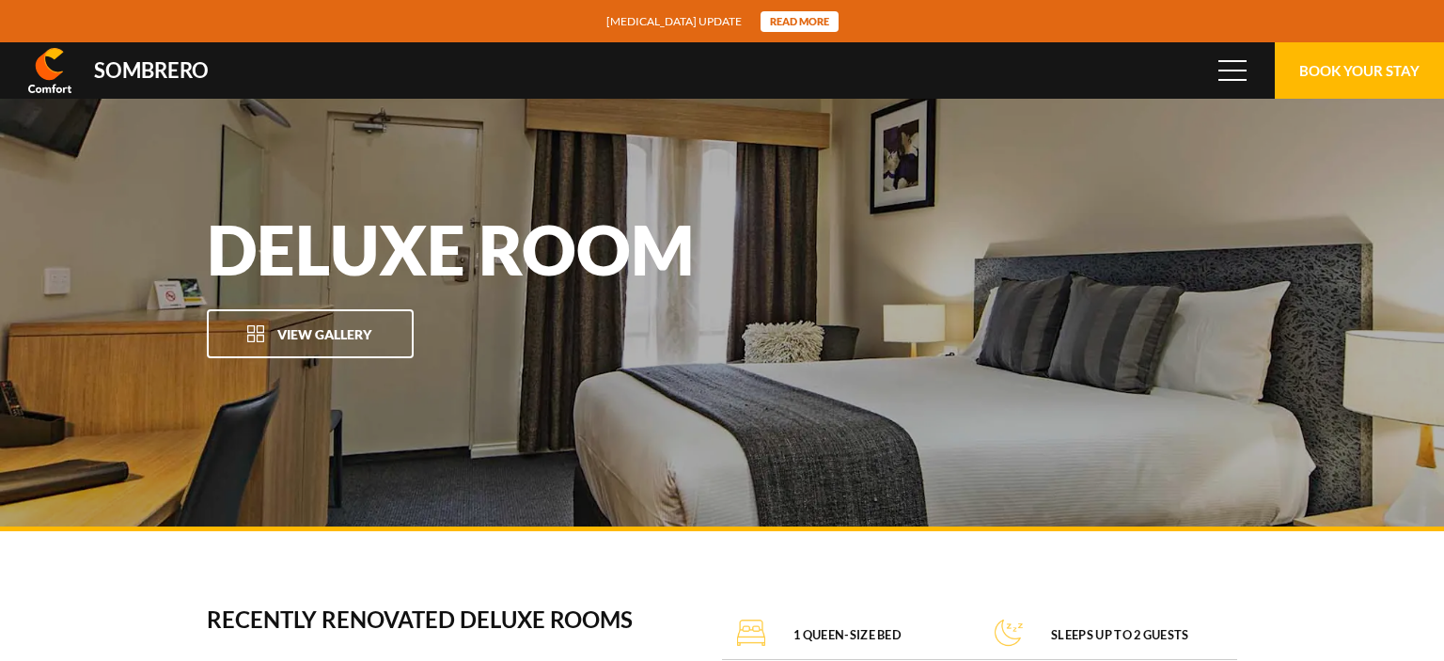
scroll to position [125235, 0]
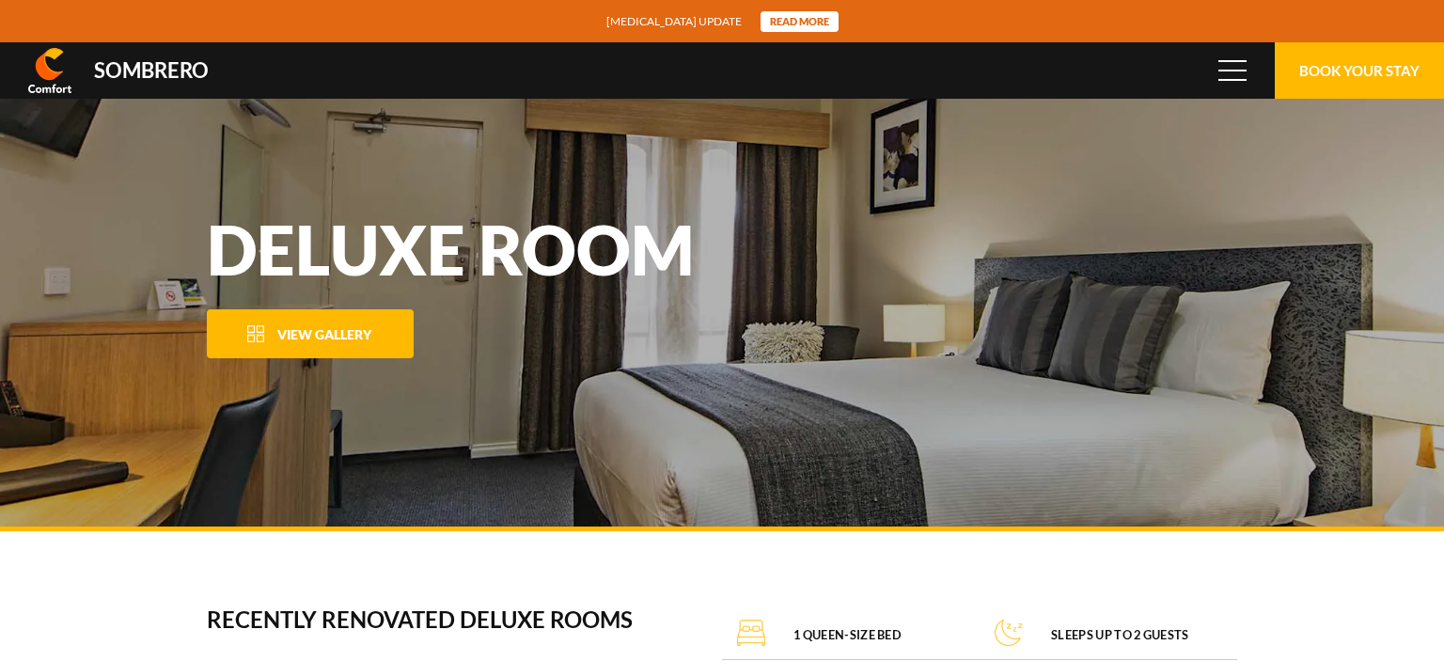
click at [264, 331] on img at bounding box center [255, 333] width 19 height 19
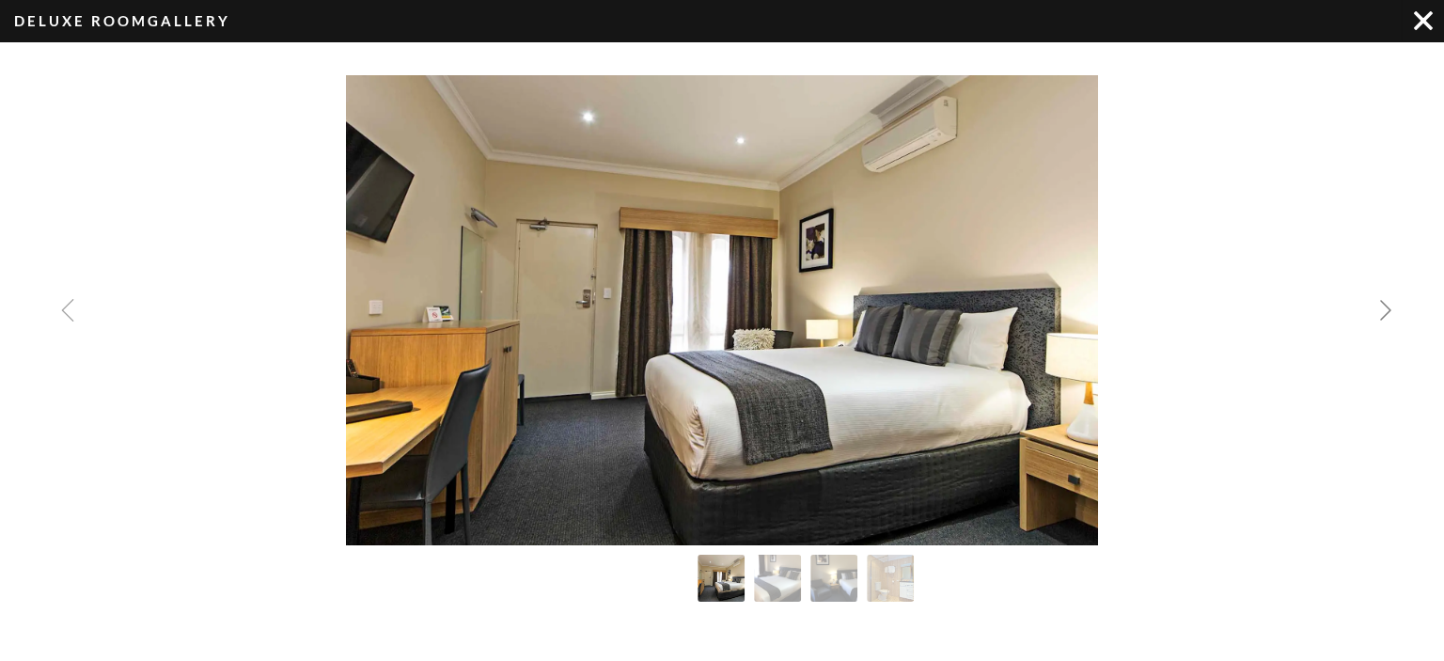
click at [1389, 306] on img "Next slide" at bounding box center [1385, 310] width 23 height 23
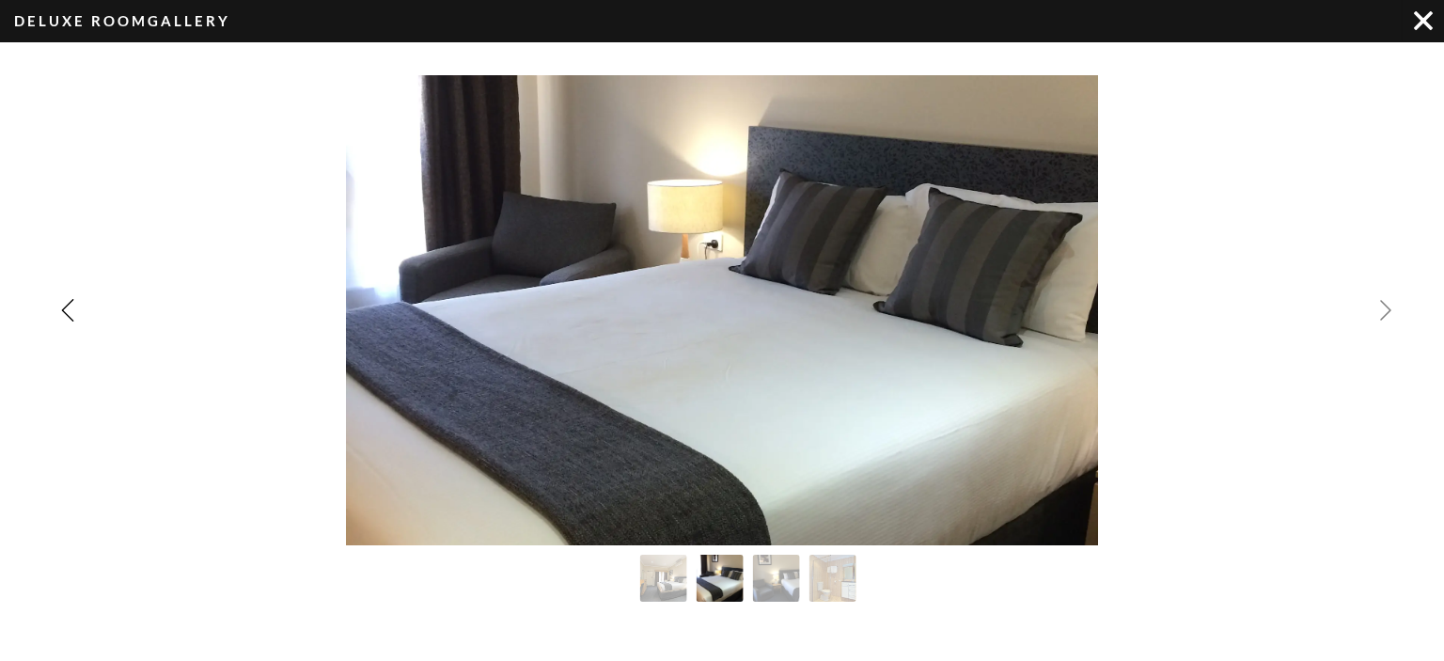
click at [1389, 305] on img "Next slide" at bounding box center [1385, 310] width 23 height 23
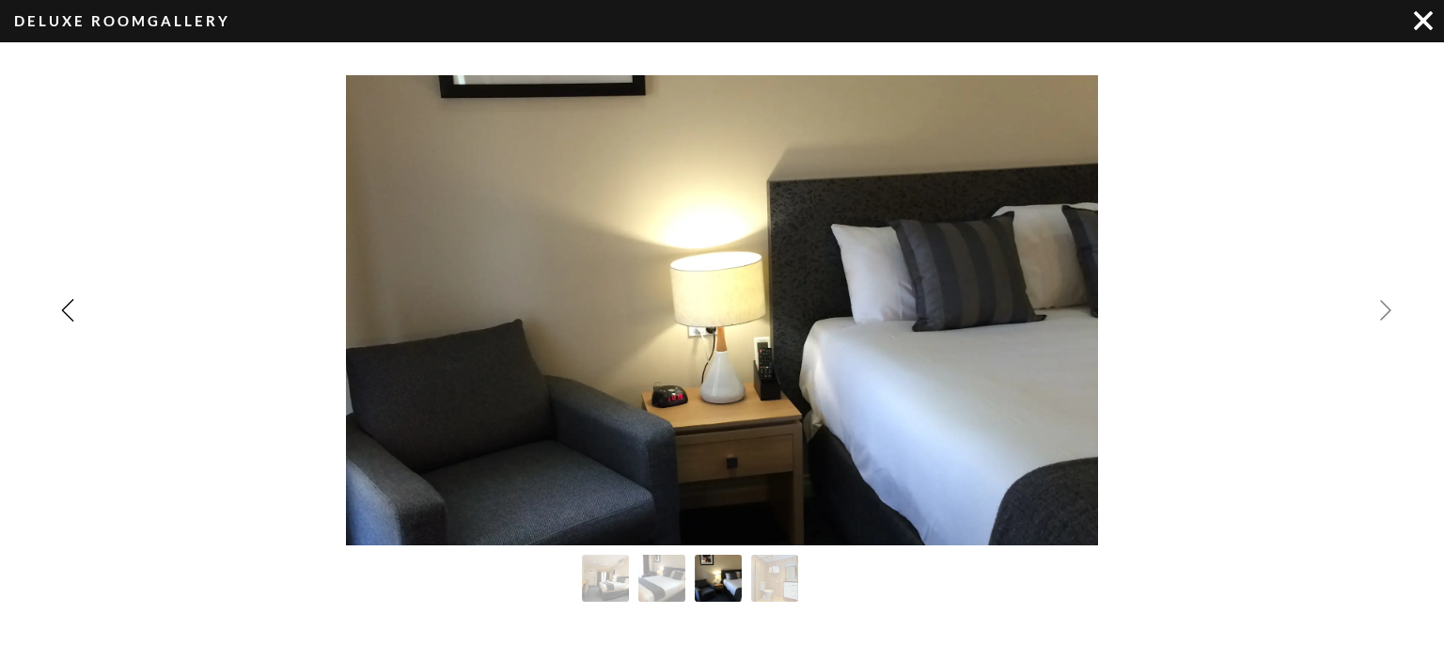
click at [1389, 305] on img "Next slide" at bounding box center [1385, 310] width 23 height 23
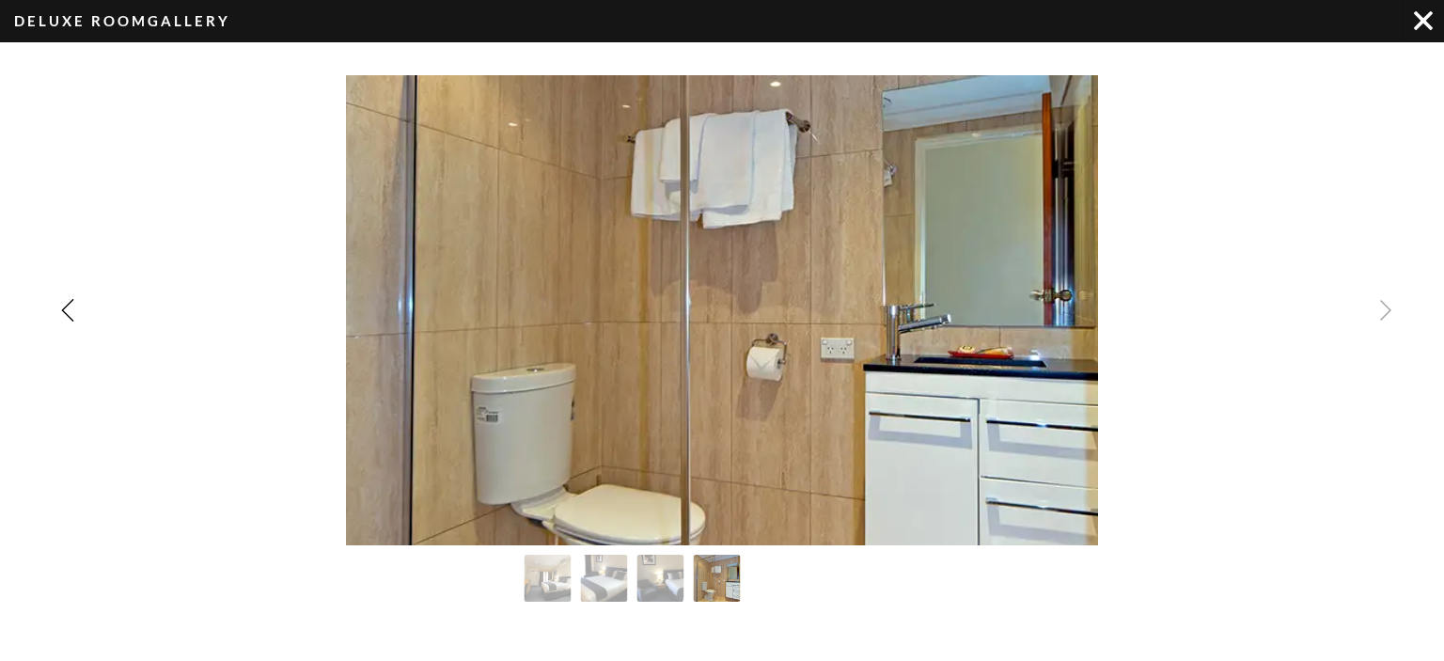
click at [1389, 304] on div "Image Gallery" at bounding box center [722, 310] width 1444 height 470
click at [1375, 306] on div "Image Gallery" at bounding box center [722, 310] width 1444 height 470
click at [1385, 307] on div "Image Gallery" at bounding box center [722, 310] width 1444 height 470
click at [1421, 24] on img "Image Gallery" at bounding box center [1423, 20] width 19 height 19
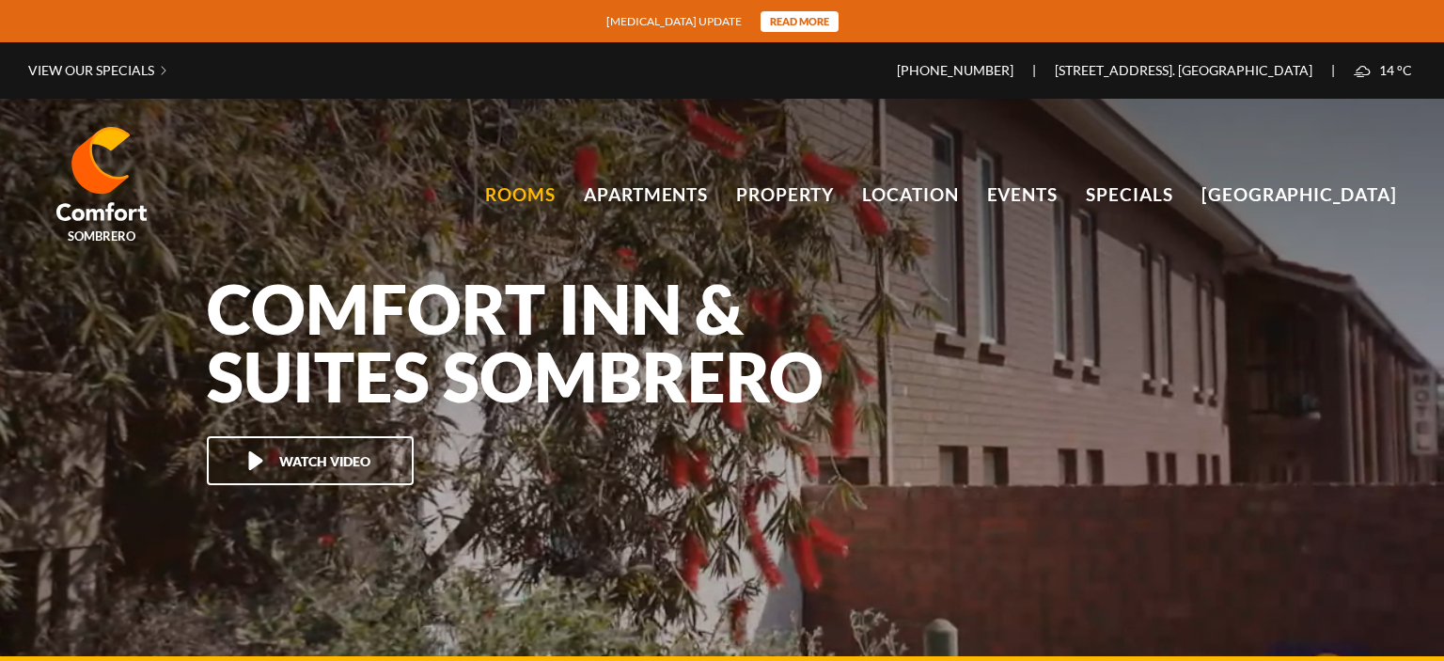
scroll to position [125235, 0]
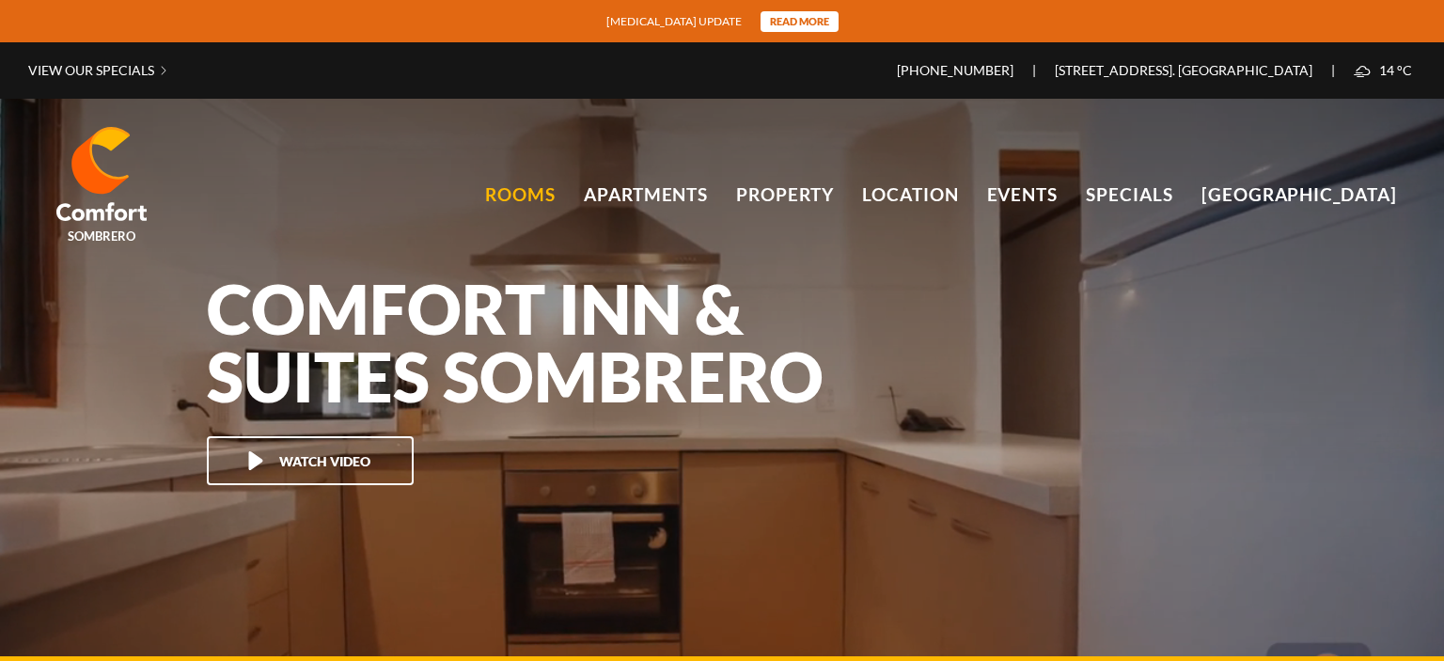
click at [543, 197] on link "Rooms" at bounding box center [520, 195] width 71 height 28
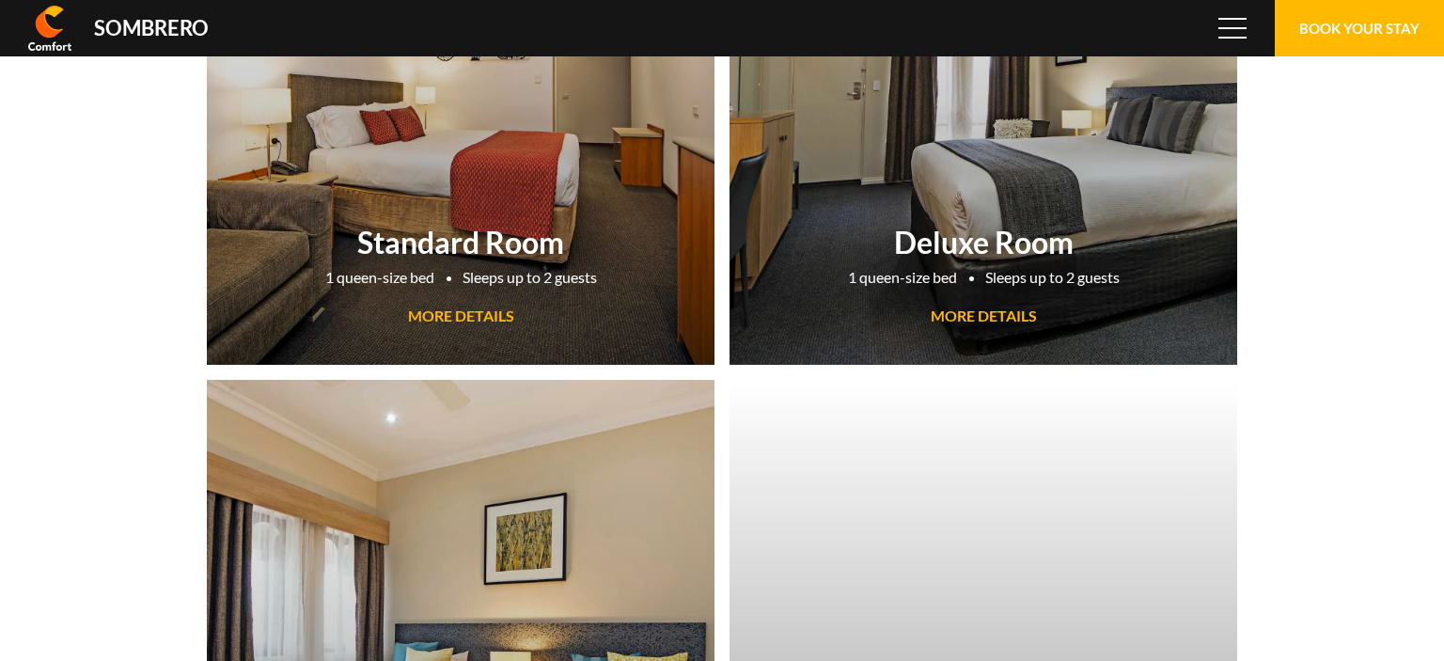
scroll to position [125235, 0]
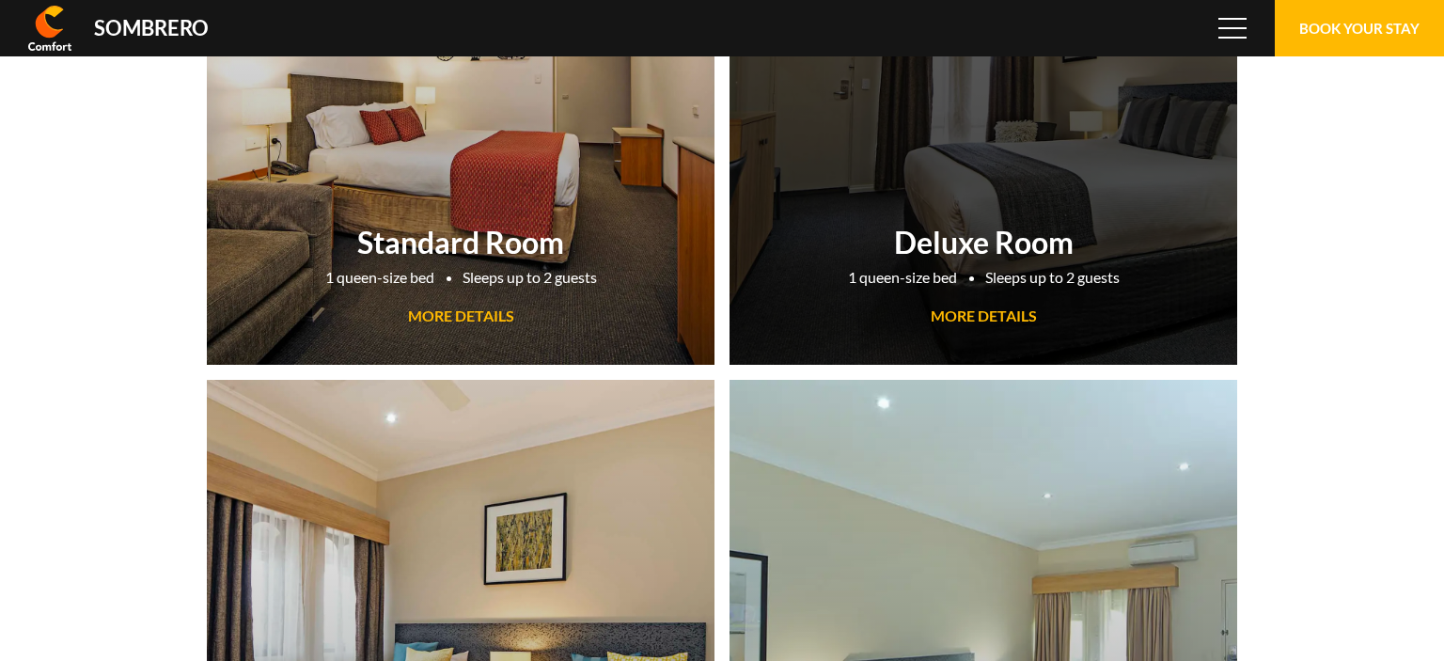
click at [960, 310] on span "MORE DETAILS" at bounding box center [984, 315] width 106 height 18
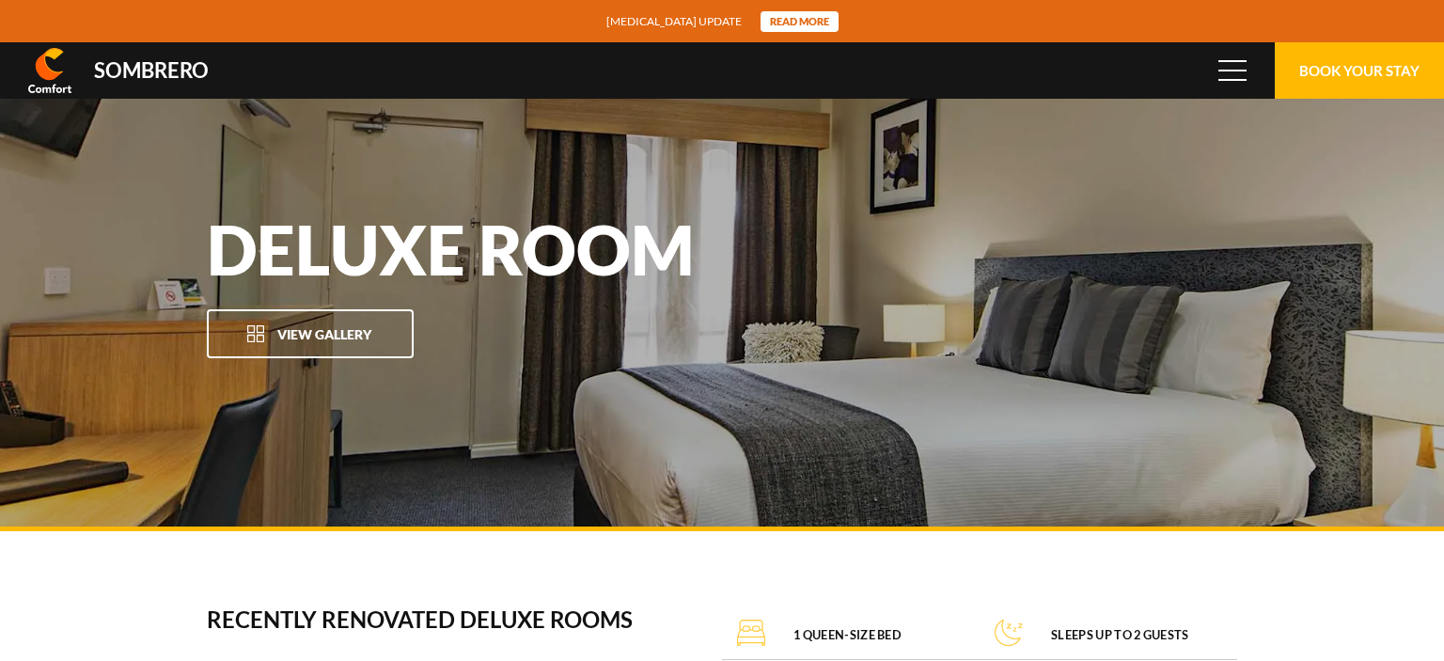
scroll to position [125235, 0]
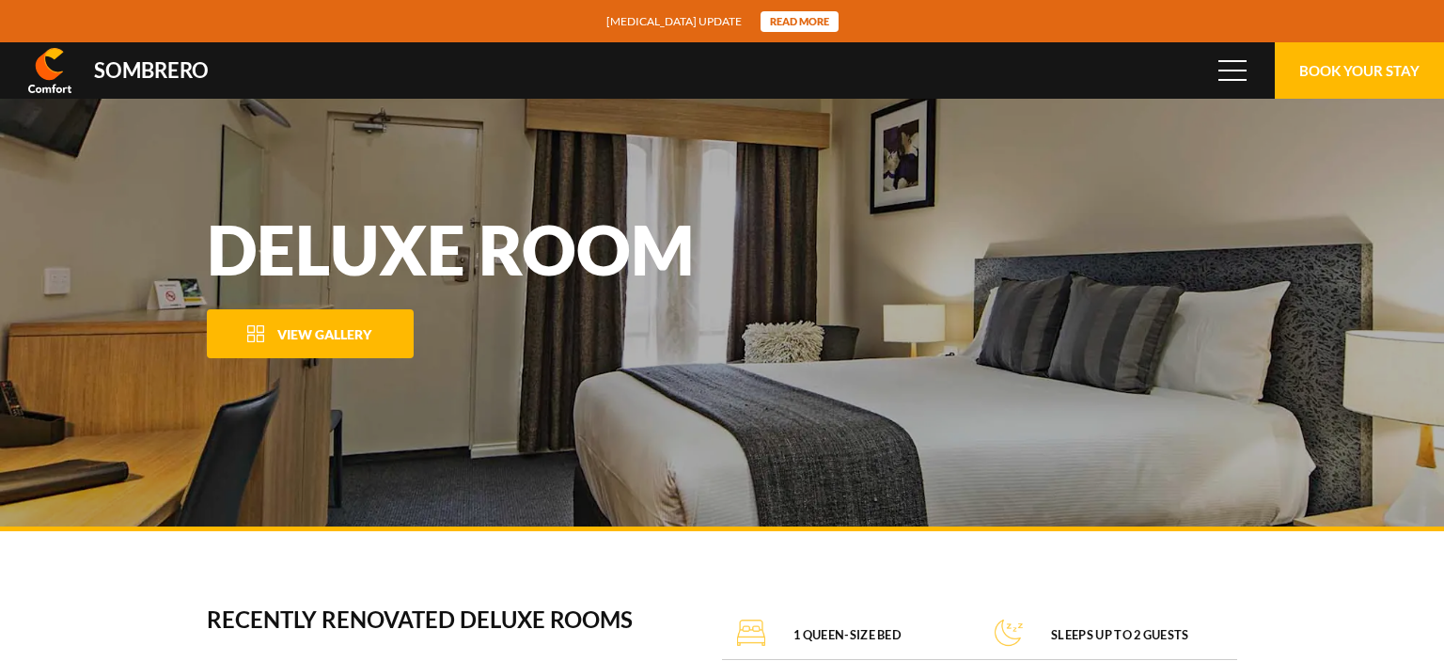
click at [347, 334] on span "View Gallery" at bounding box center [324, 334] width 94 height 16
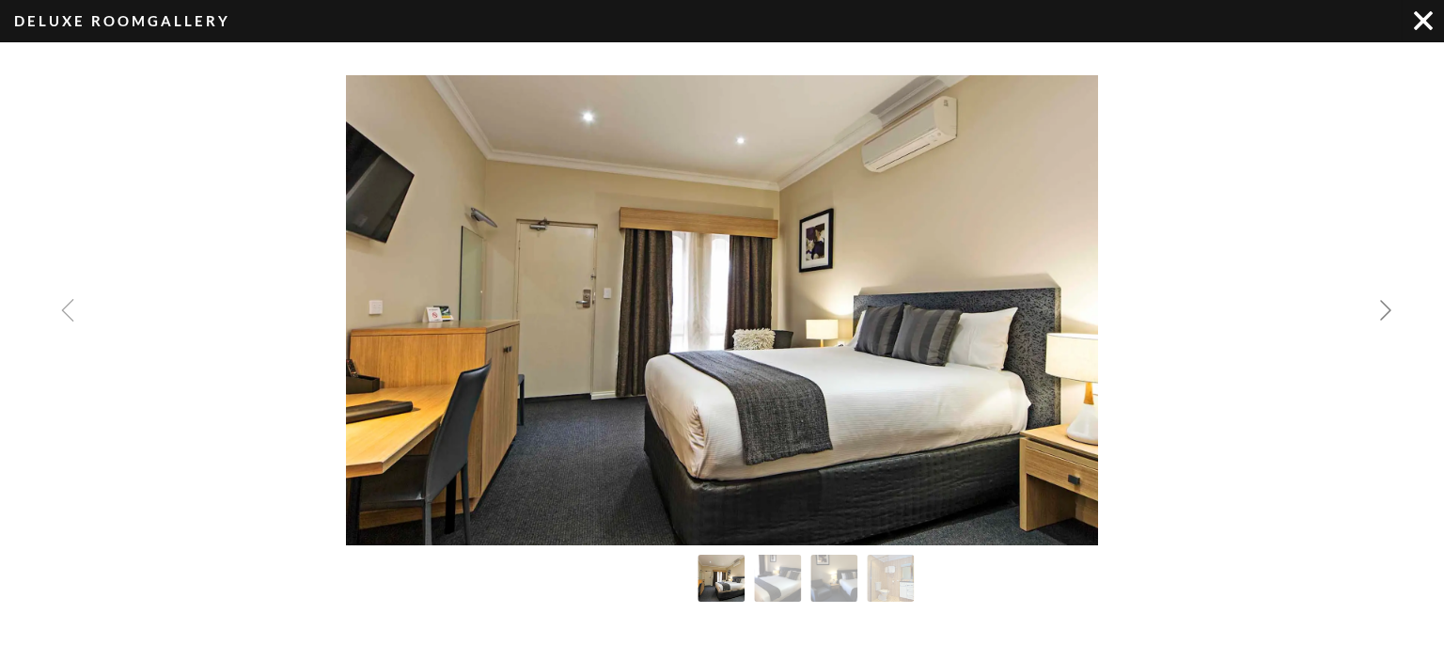
click at [1386, 309] on img "Next slide" at bounding box center [1385, 310] width 23 height 23
click at [1386, 307] on img "Next slide" at bounding box center [1385, 310] width 23 height 23
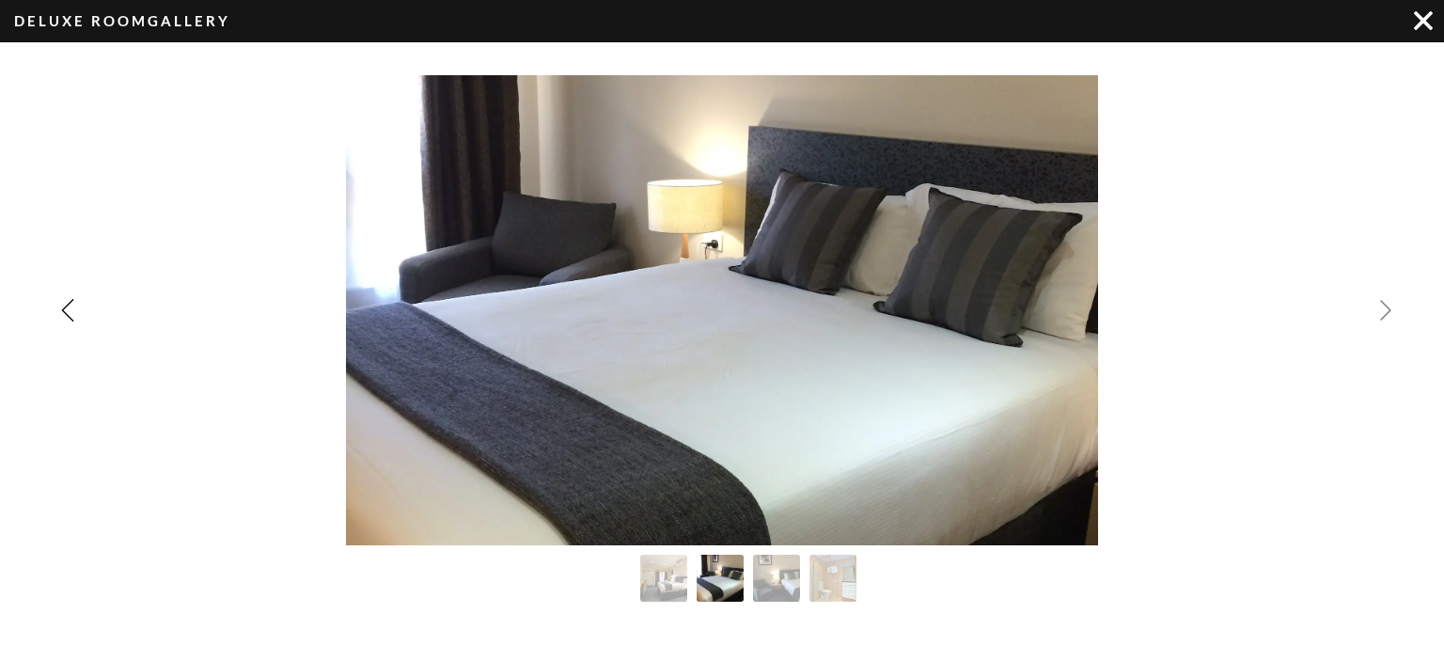
click at [1386, 306] on img "Next slide" at bounding box center [1385, 310] width 23 height 23
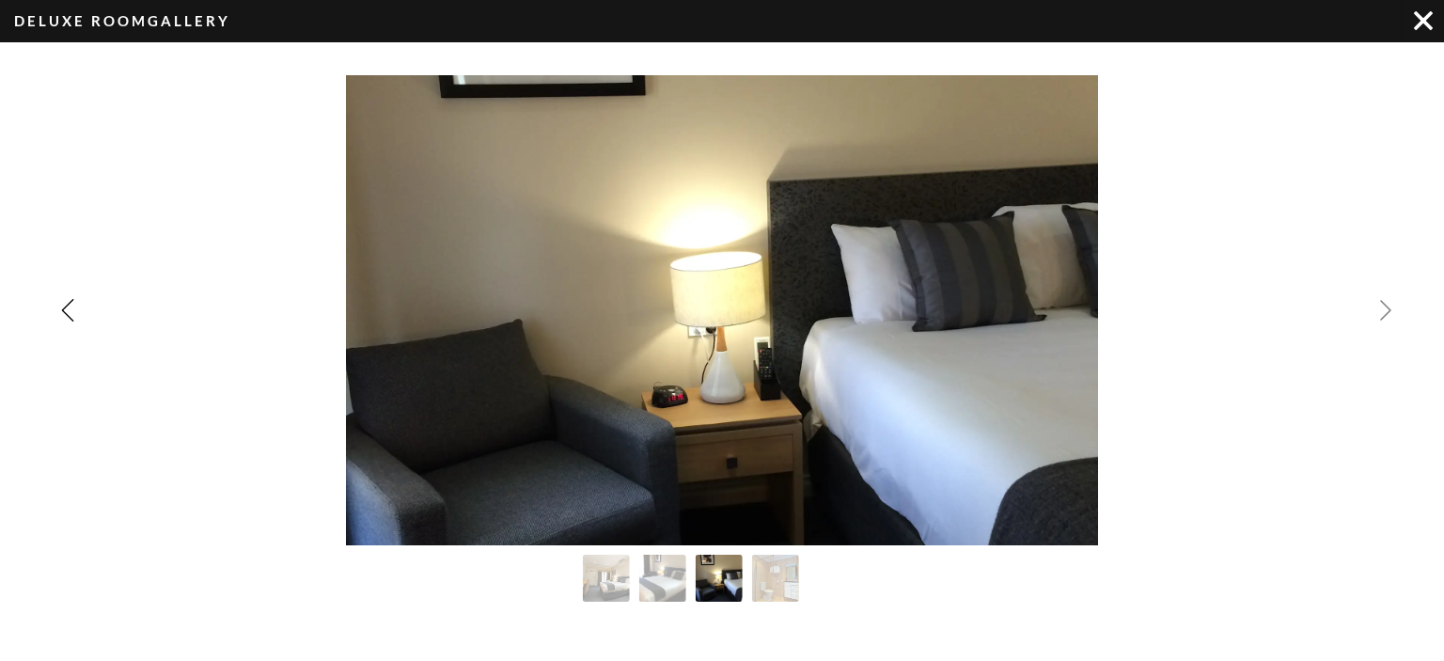
click at [1386, 306] on img "Next slide" at bounding box center [1385, 310] width 23 height 23
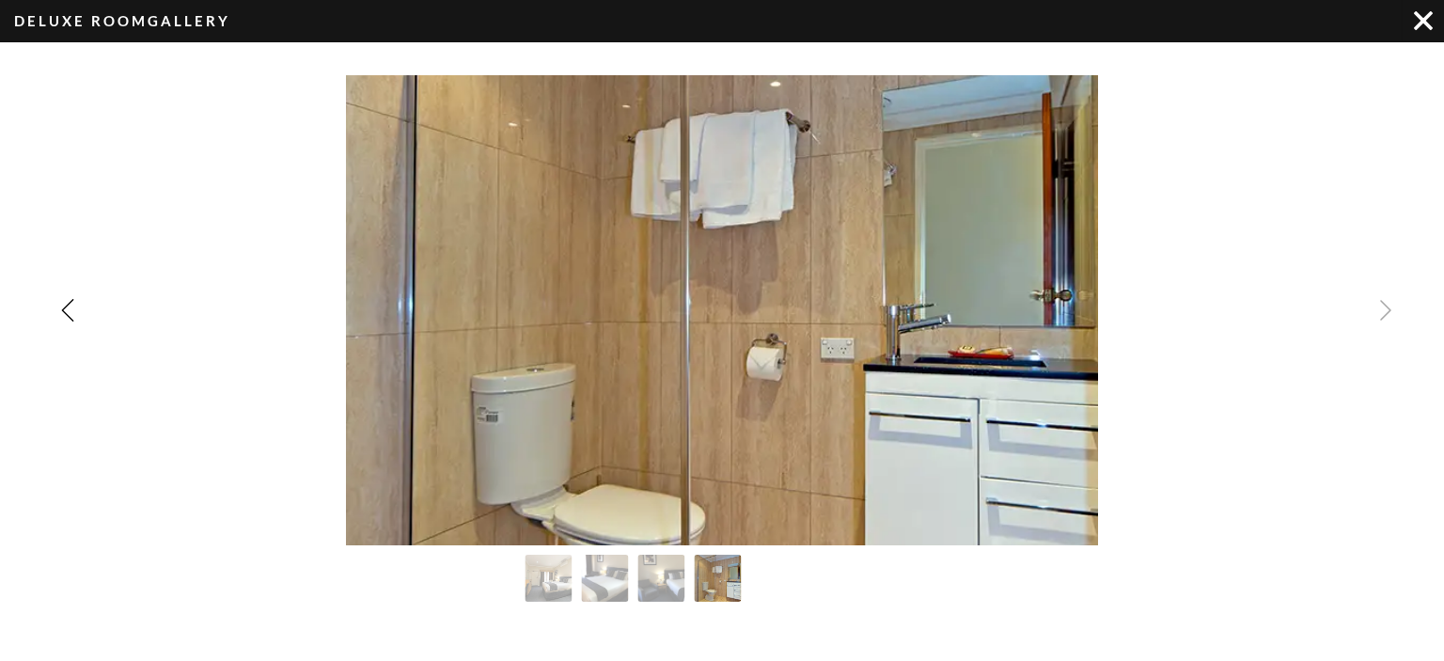
click at [1416, 21] on img "Image Gallery" at bounding box center [1423, 20] width 19 height 19
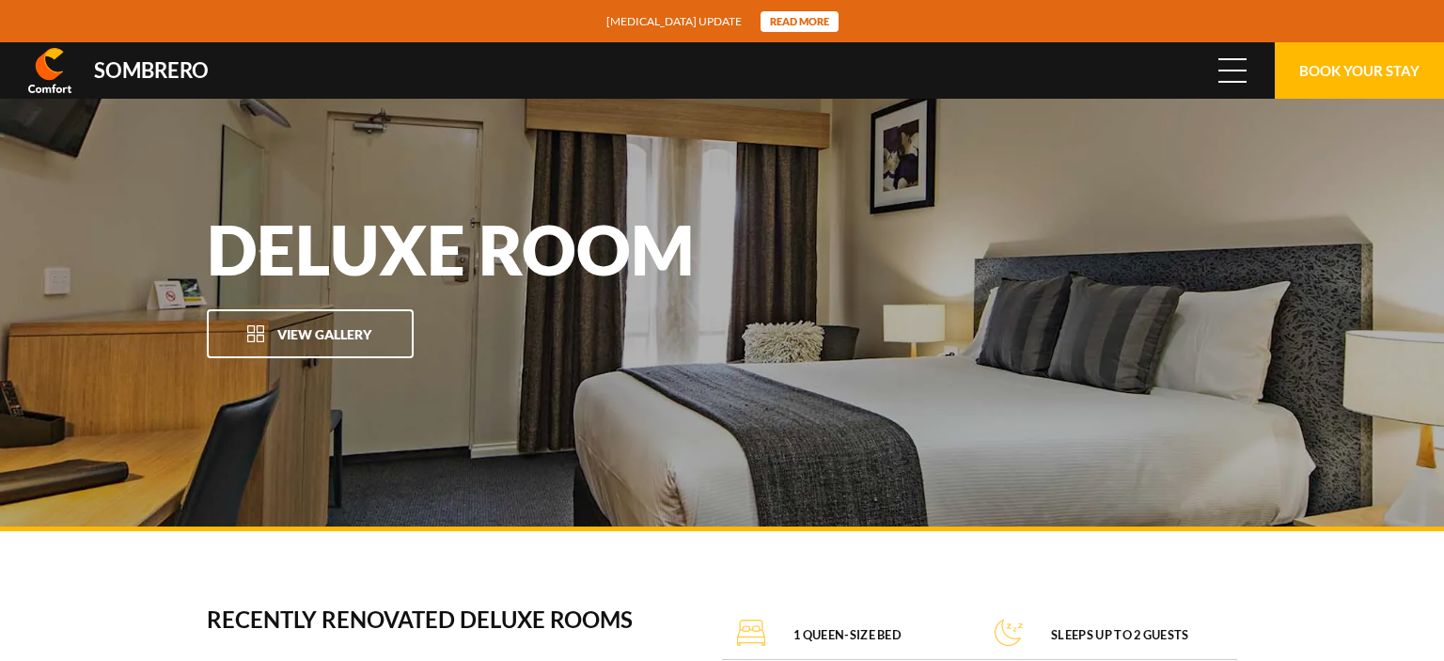
click at [1234, 67] on span "Menu" at bounding box center [1232, 70] width 28 height 21
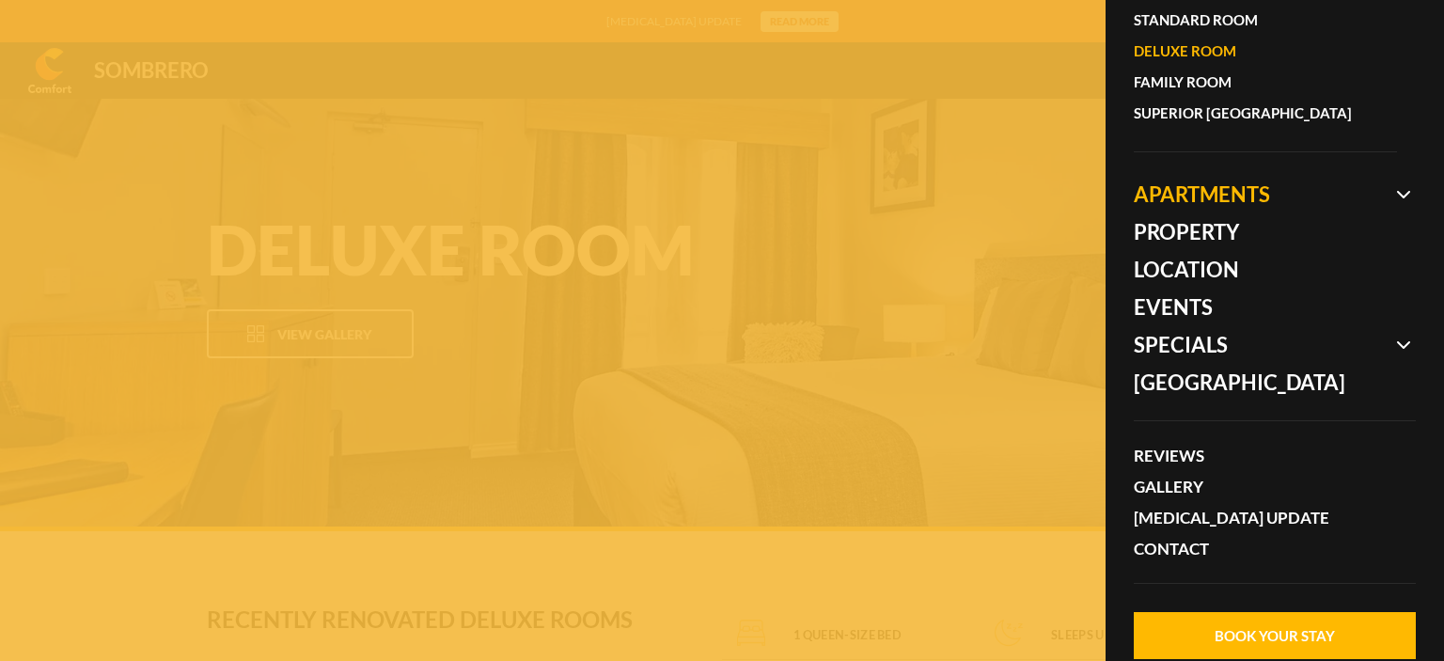
scroll to position [202, 0]
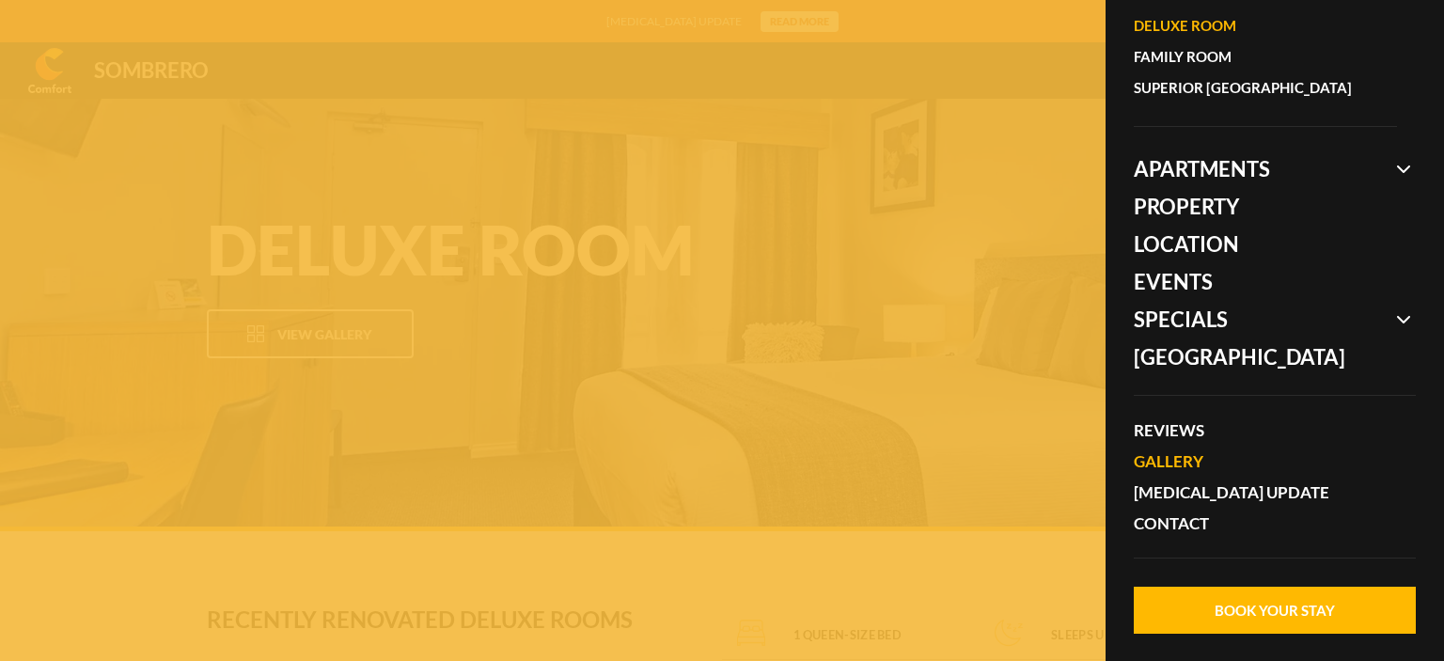
click at [1173, 453] on link "Gallery" at bounding box center [1265, 461] width 263 height 31
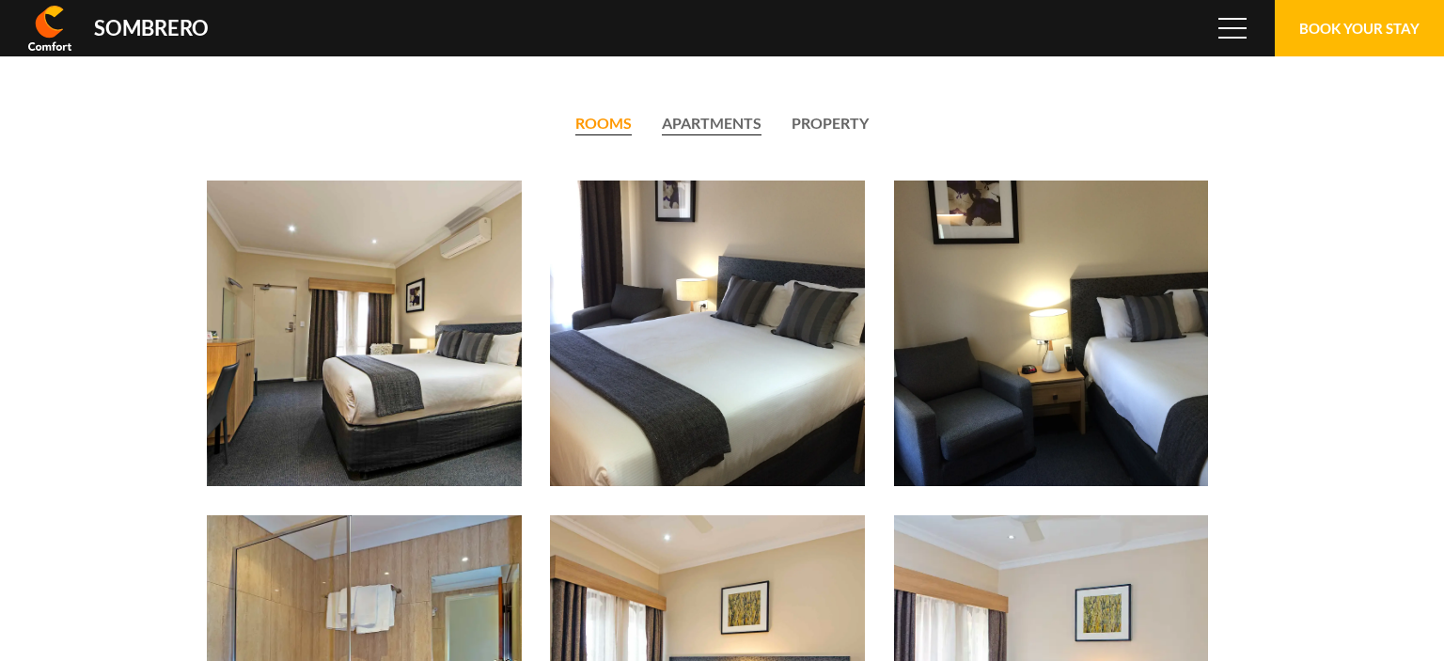
click at [737, 125] on li "Apartments" at bounding box center [712, 125] width 100 height 22
